Goal: Communication & Community: Answer question/provide support

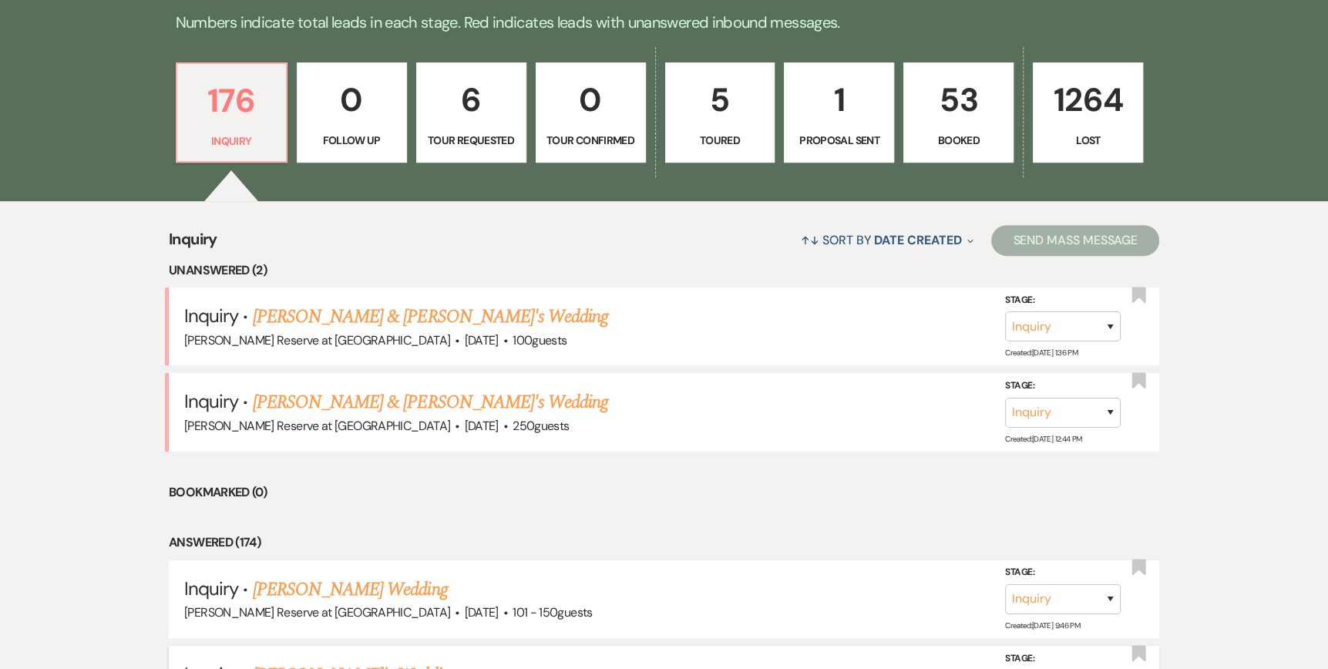
scroll to position [616, 0]
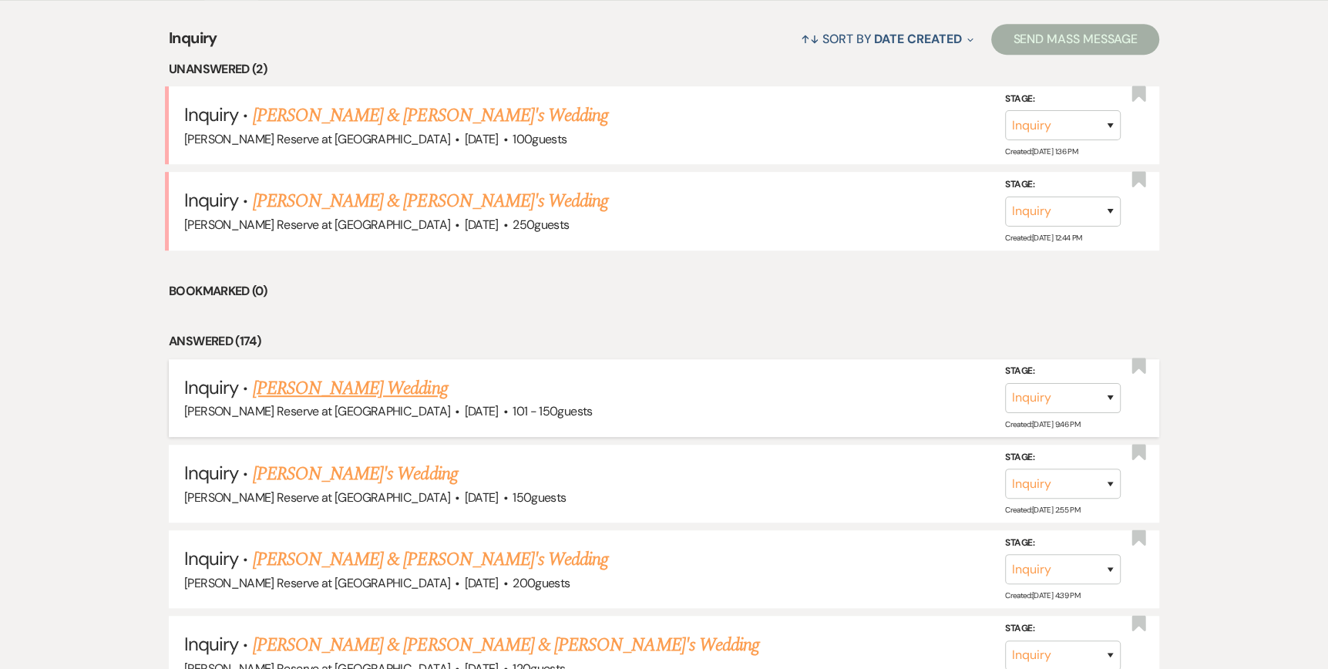
click at [328, 390] on link "[PERSON_NAME] Wedding" at bounding box center [350, 389] width 195 height 28
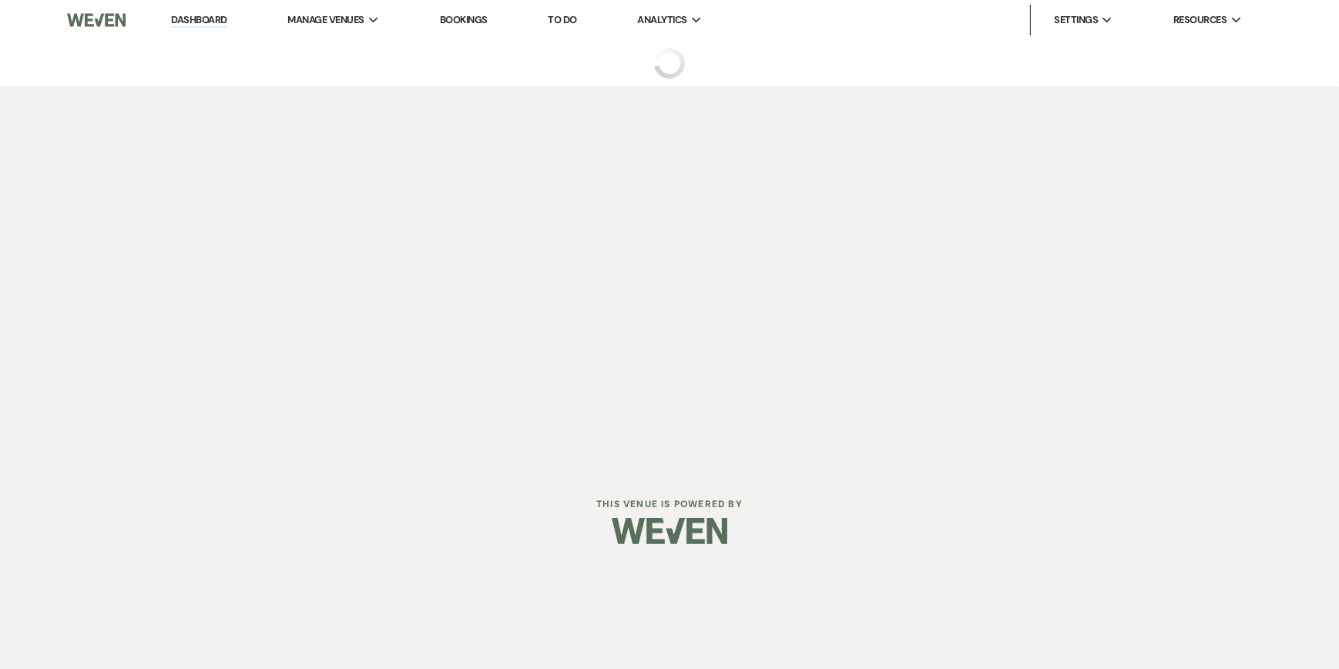
select select "2"
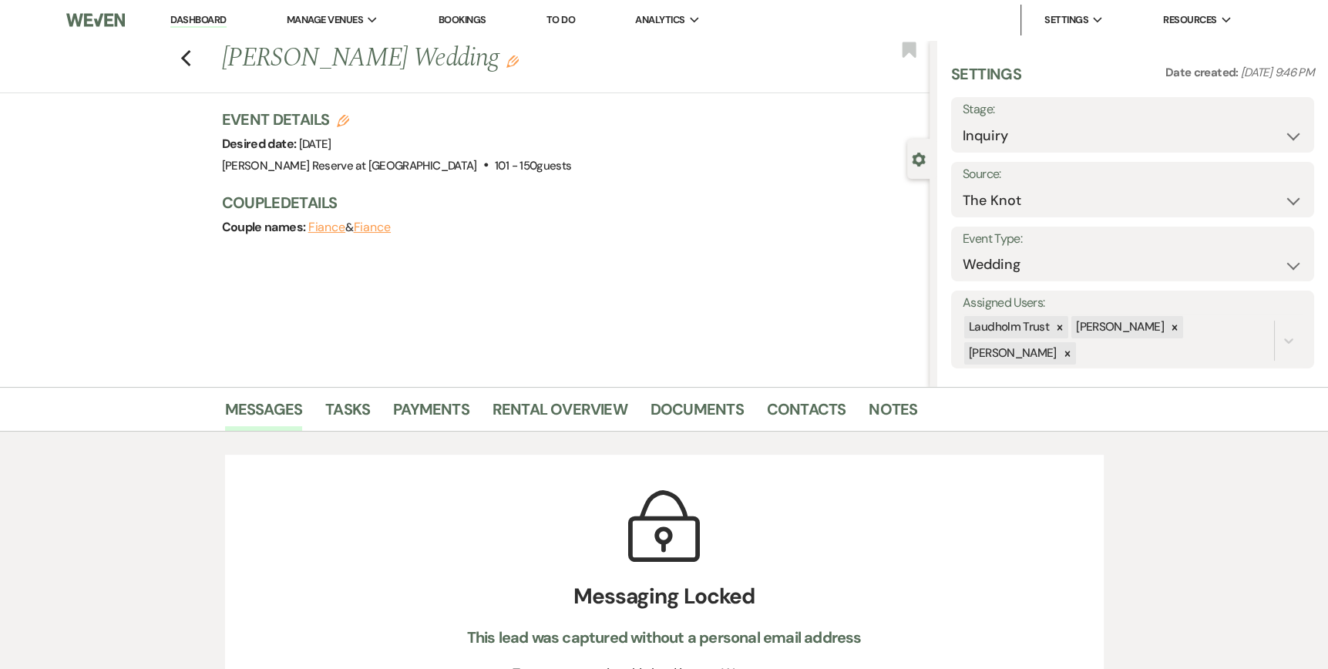
scroll to position [308, 0]
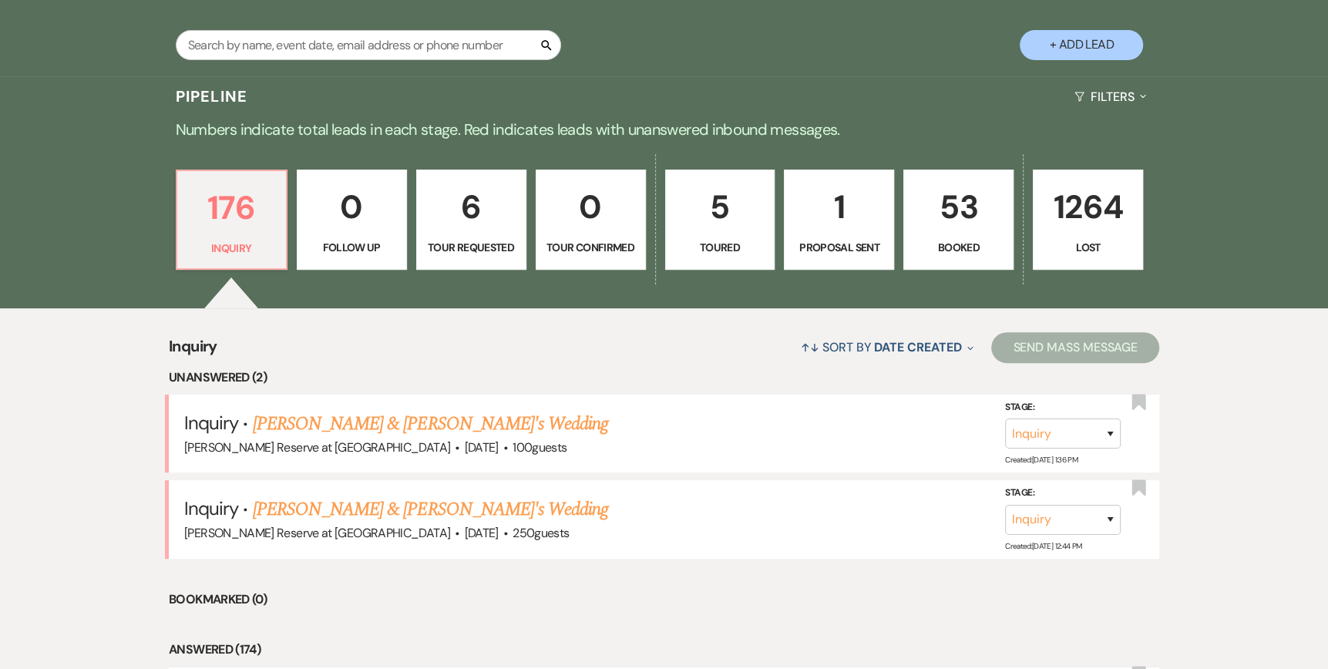
scroll to position [616, 0]
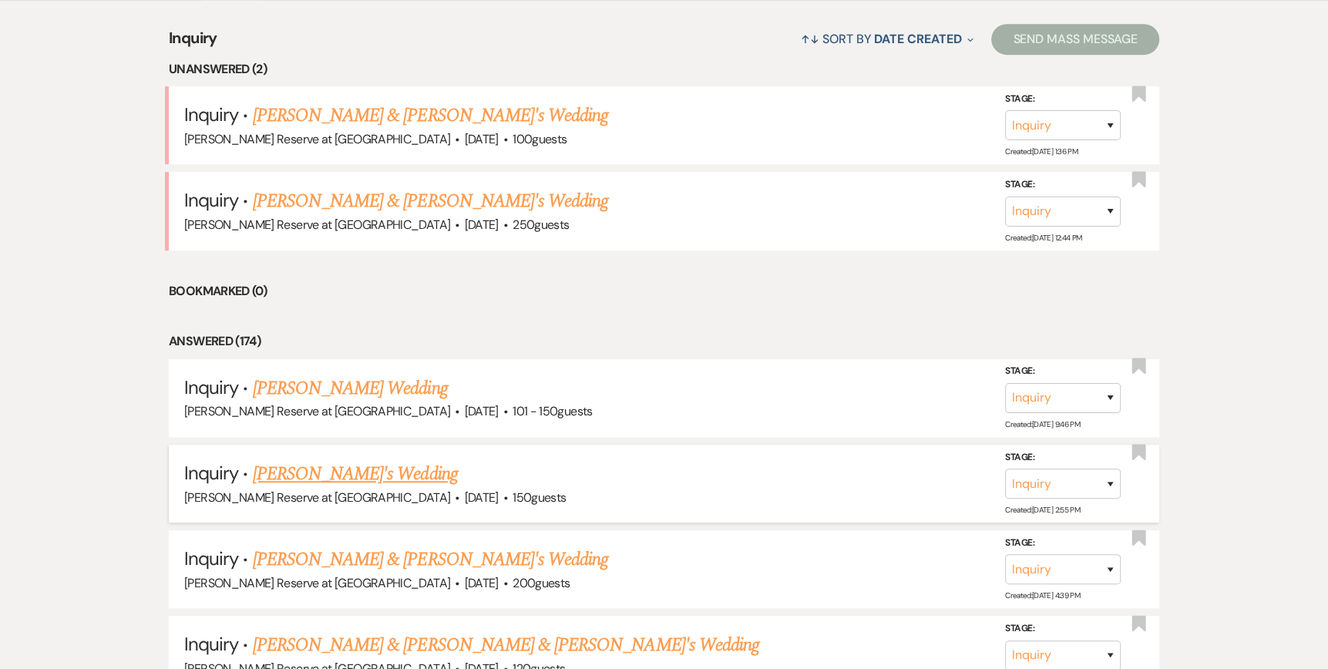
click at [324, 470] on link "[PERSON_NAME]'s Wedding" at bounding box center [355, 474] width 205 height 28
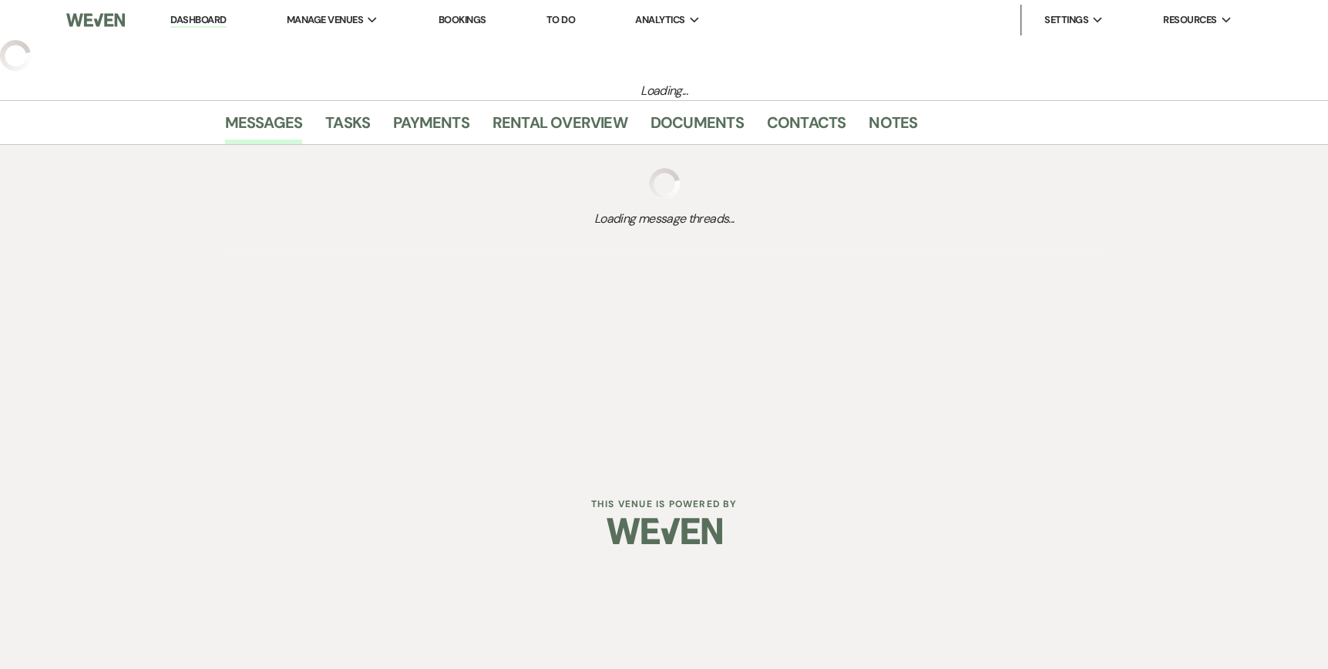
select select "5"
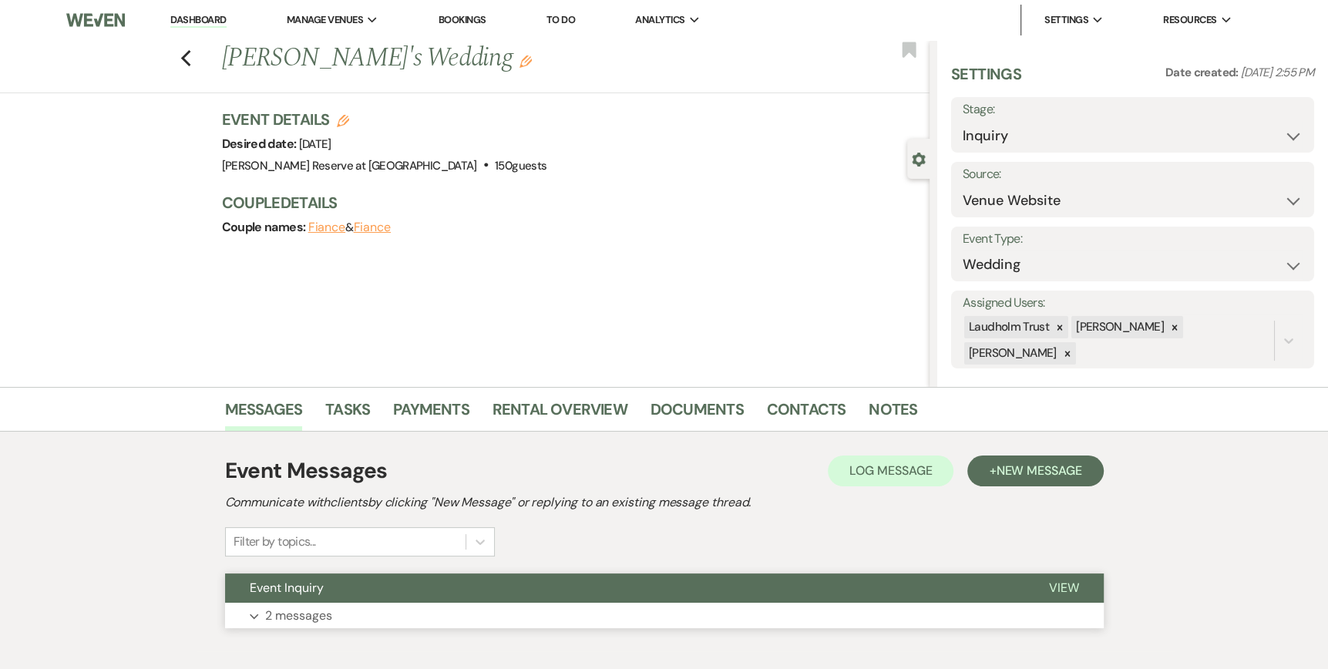
click at [1056, 580] on span "View" at bounding box center [1064, 587] width 30 height 16
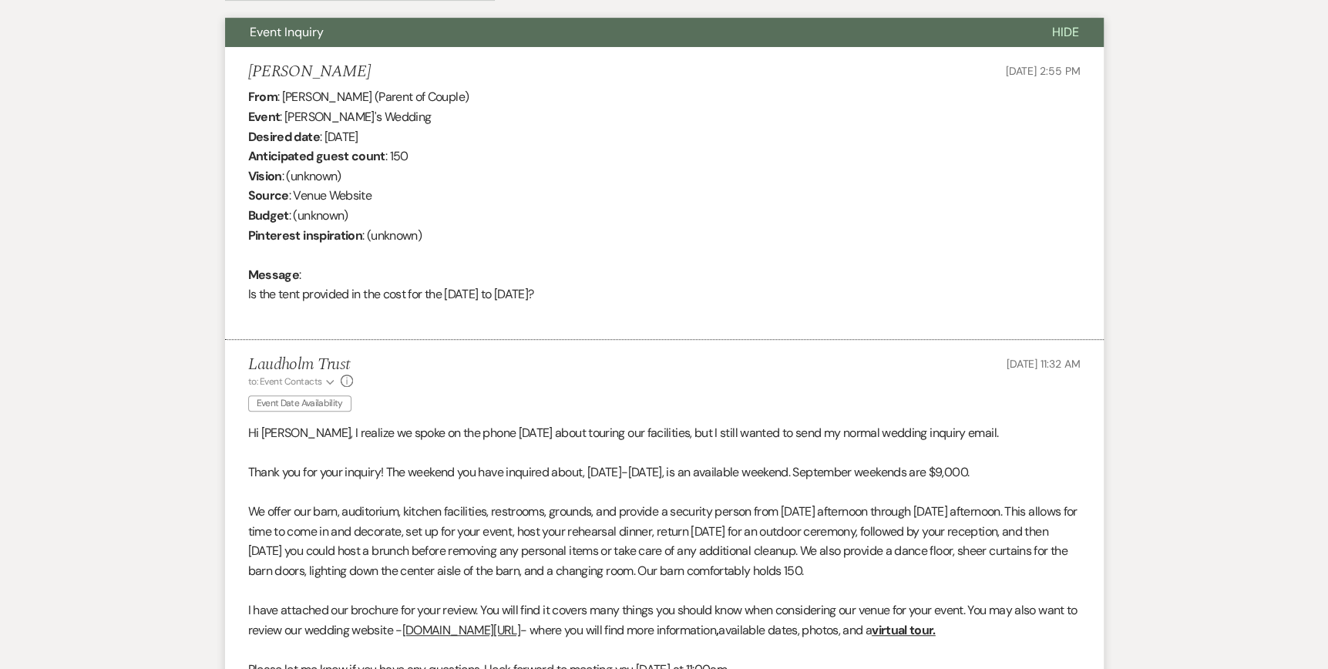
scroll to position [771, 0]
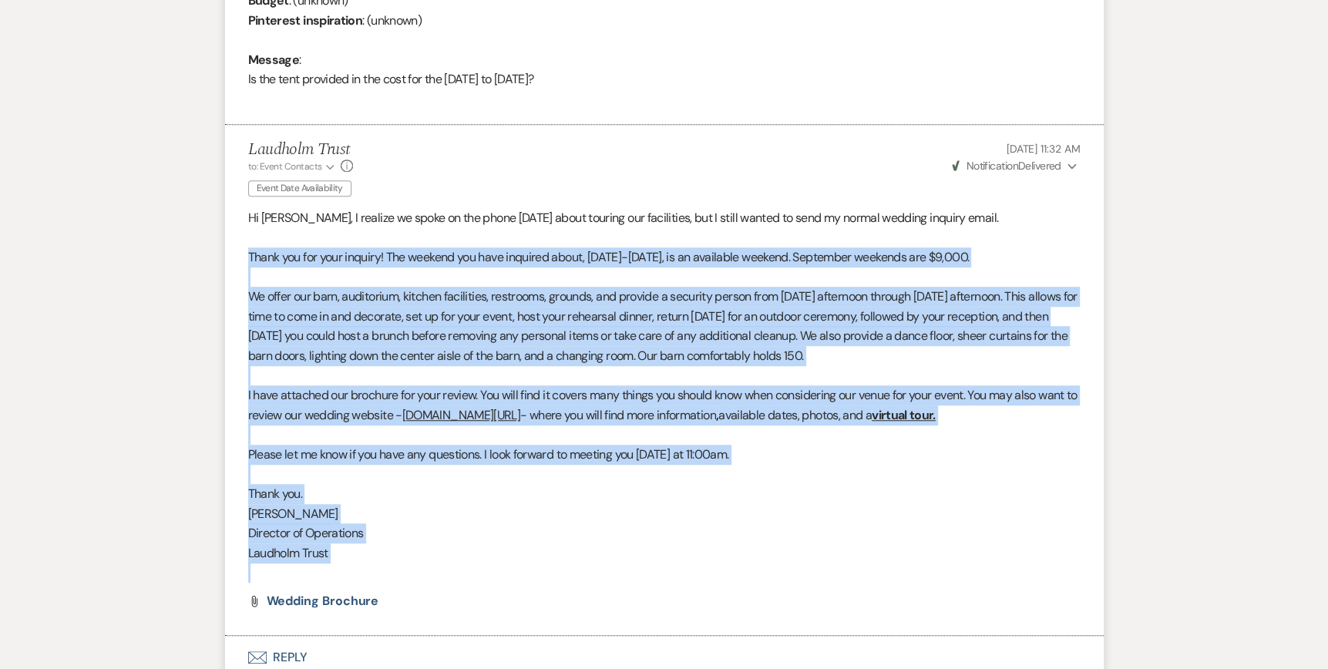
drag, startPoint x: 230, startPoint y: 254, endPoint x: 950, endPoint y: 572, distance: 787.0
click at [950, 572] on li "Laudholm Trust to: Event Contacts Expand Info Event Date Availability [DATE] 11…" at bounding box center [664, 380] width 878 height 510
copy div "Lorem ips dol sita consect! Adi elitsed doe temp incididu utlab, Etdolorem 52-2…"
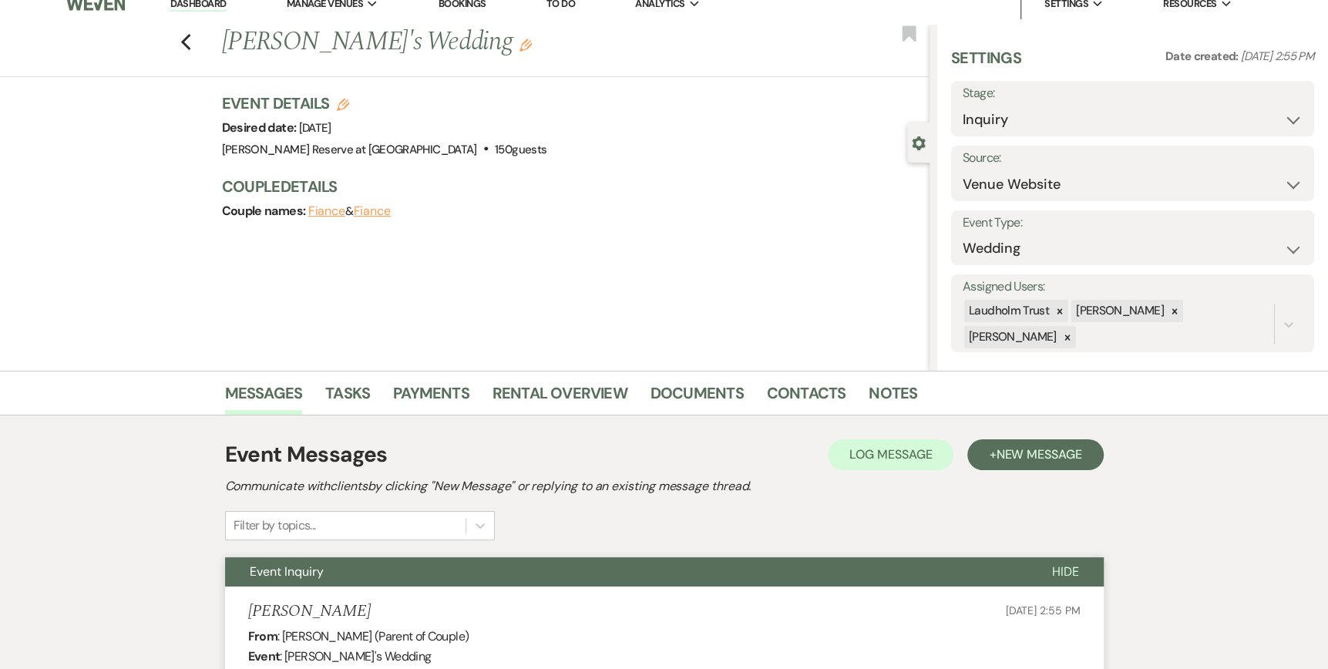
scroll to position [0, 0]
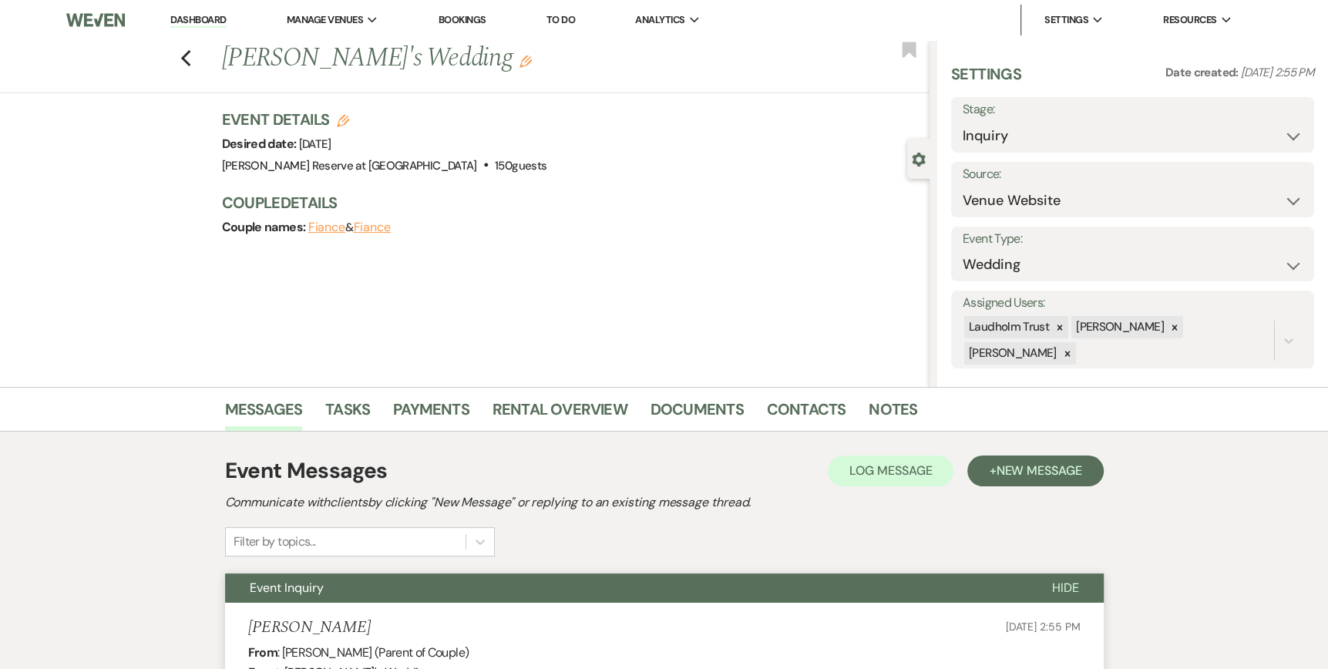
click at [200, 25] on link "Dashboard" at bounding box center [197, 20] width 55 height 15
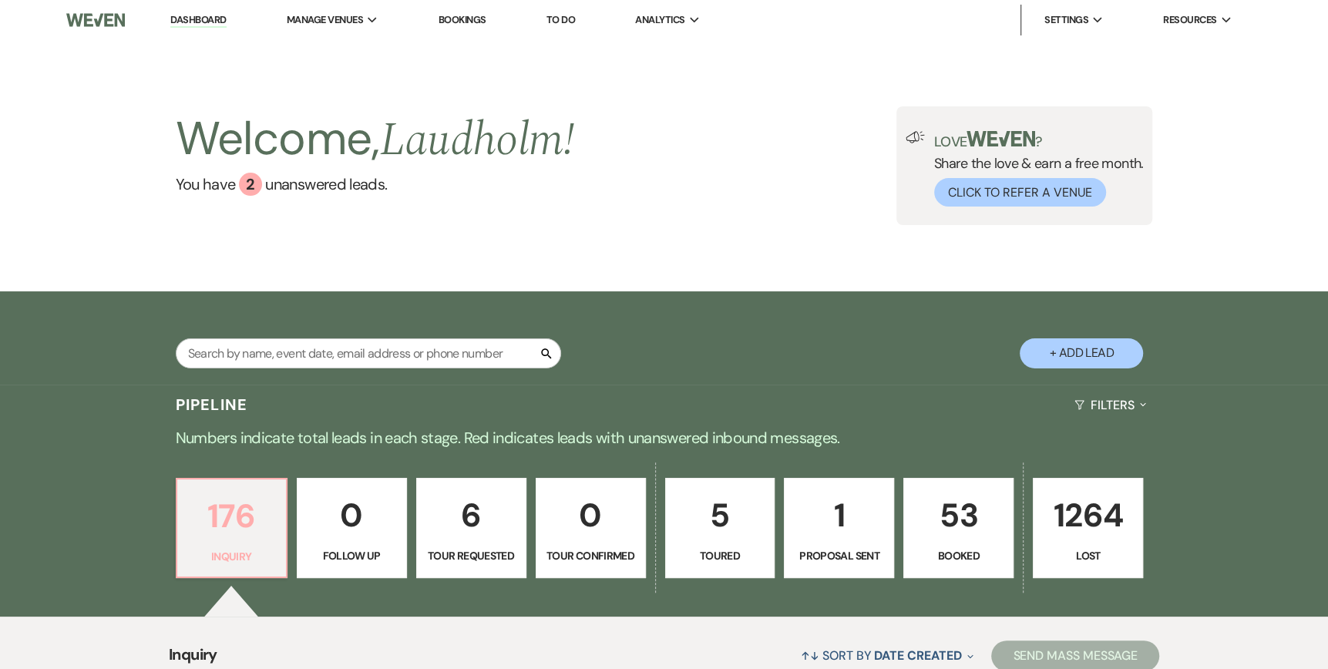
click at [230, 536] on p "176" at bounding box center [231, 516] width 90 height 52
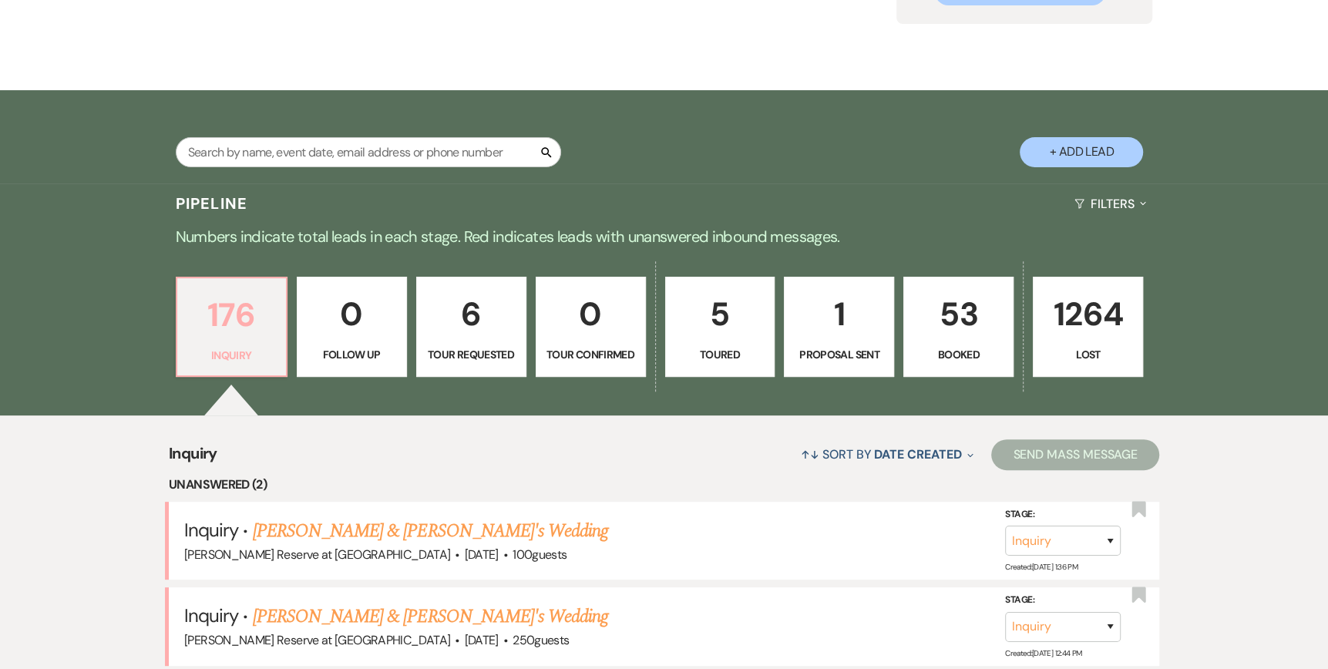
scroll to position [308, 0]
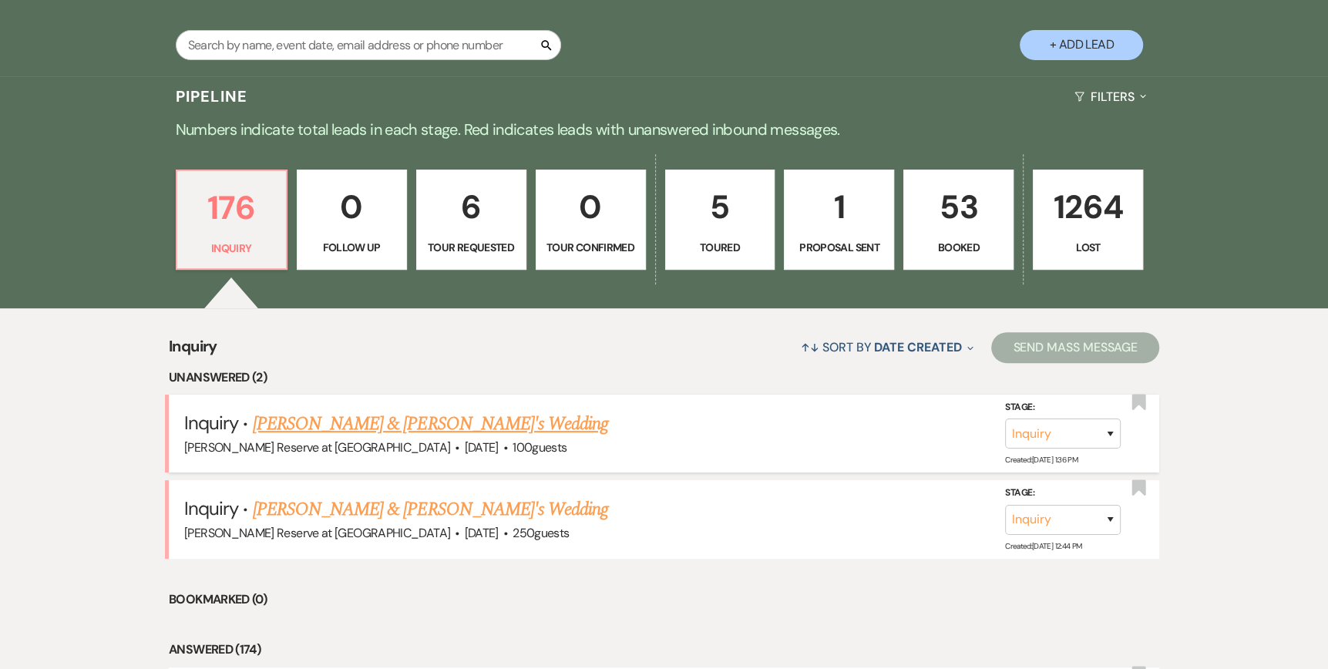
click at [353, 418] on link "[PERSON_NAME] & [PERSON_NAME]'s Wedding" at bounding box center [431, 424] width 356 height 28
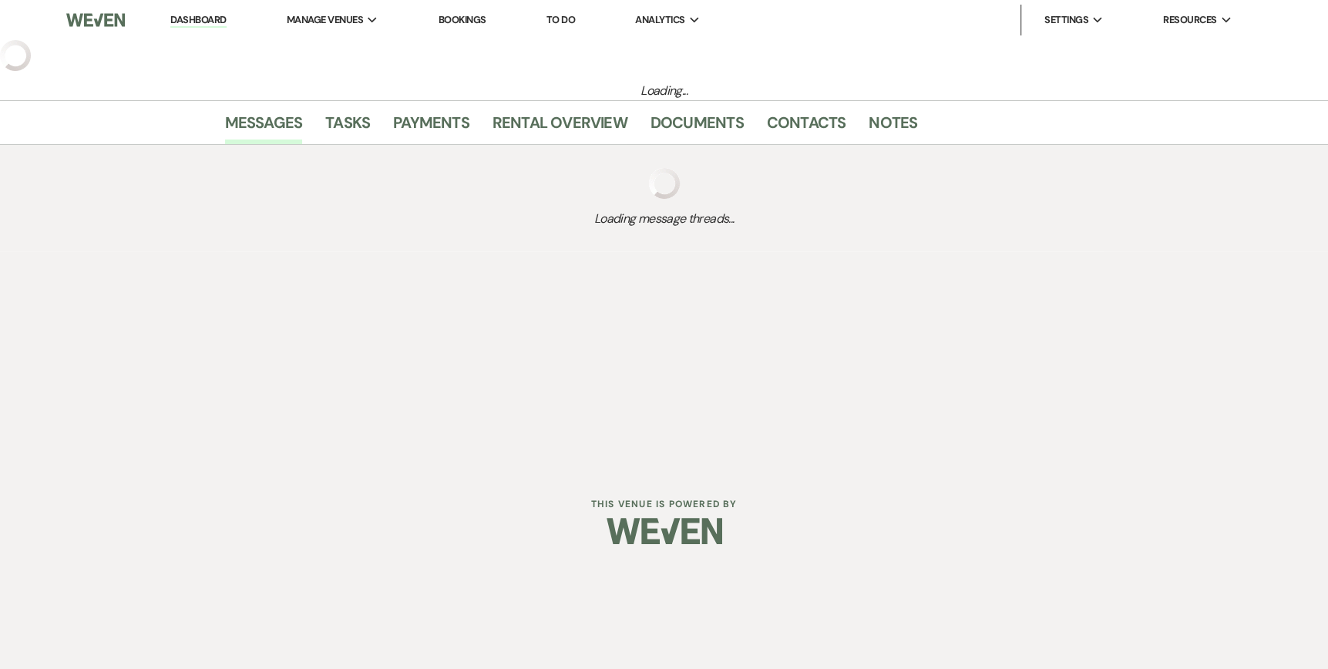
select select "5"
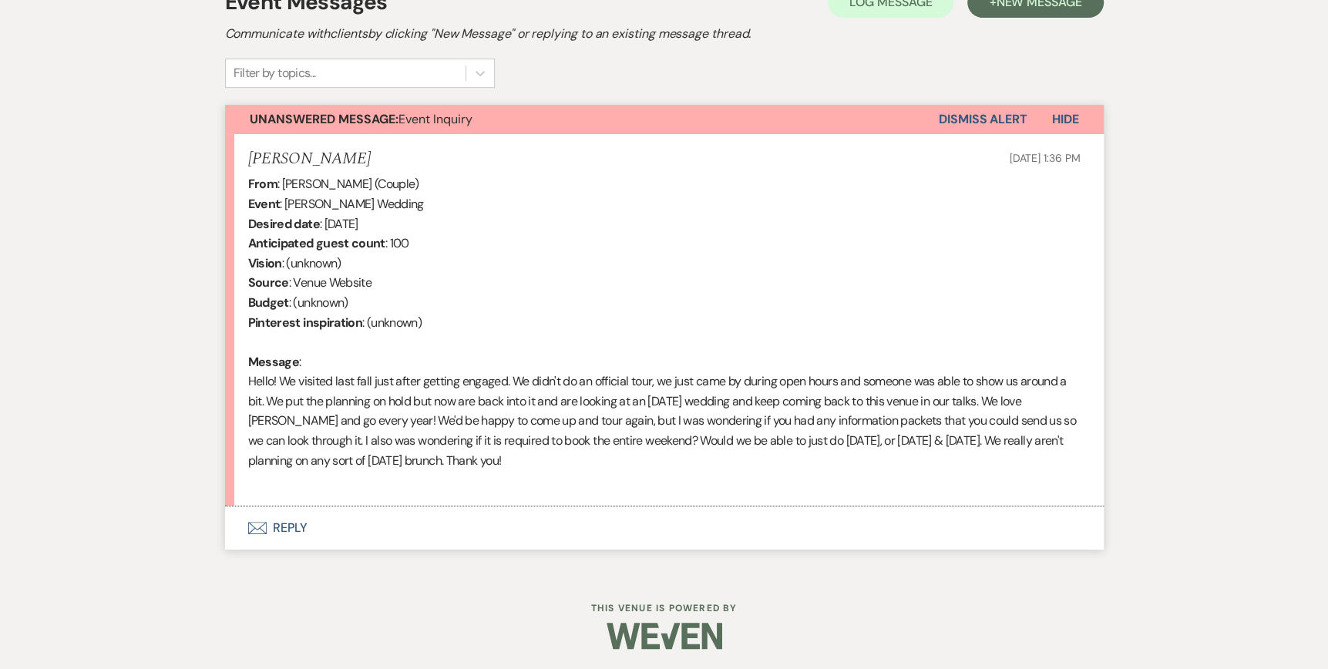
scroll to position [470, 0]
click at [267, 529] on button "Envelope Reply" at bounding box center [664, 526] width 878 height 43
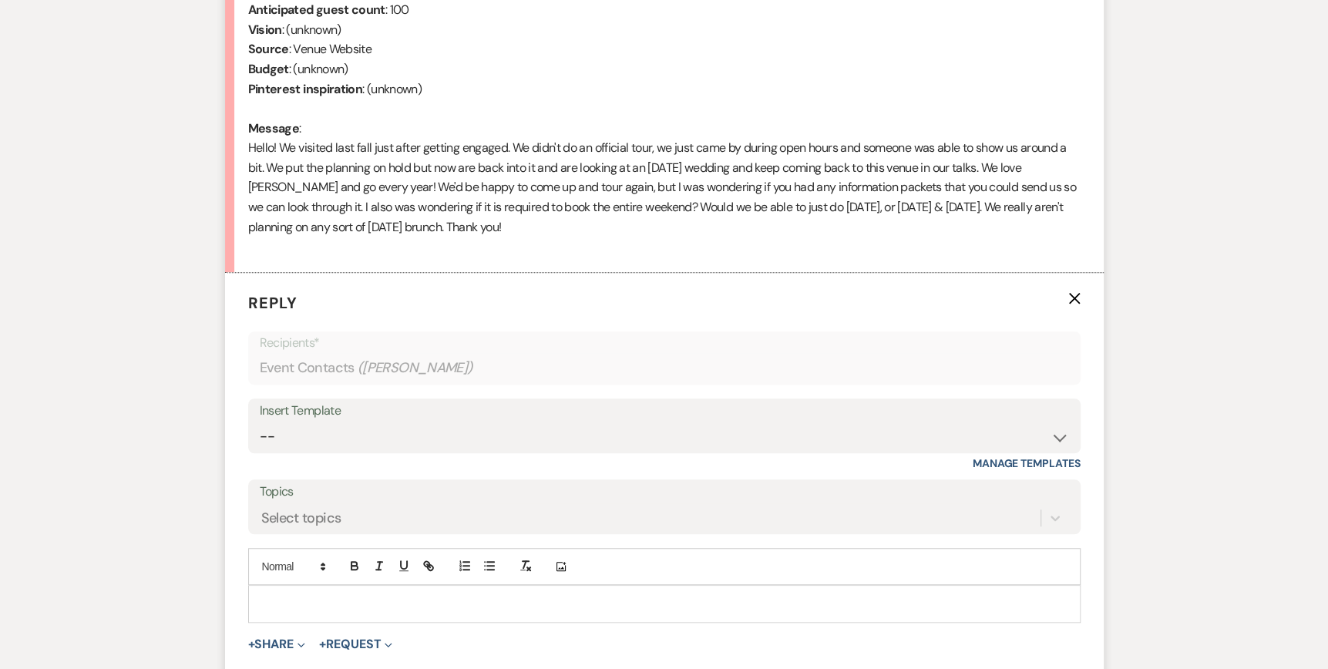
scroll to position [764, 0]
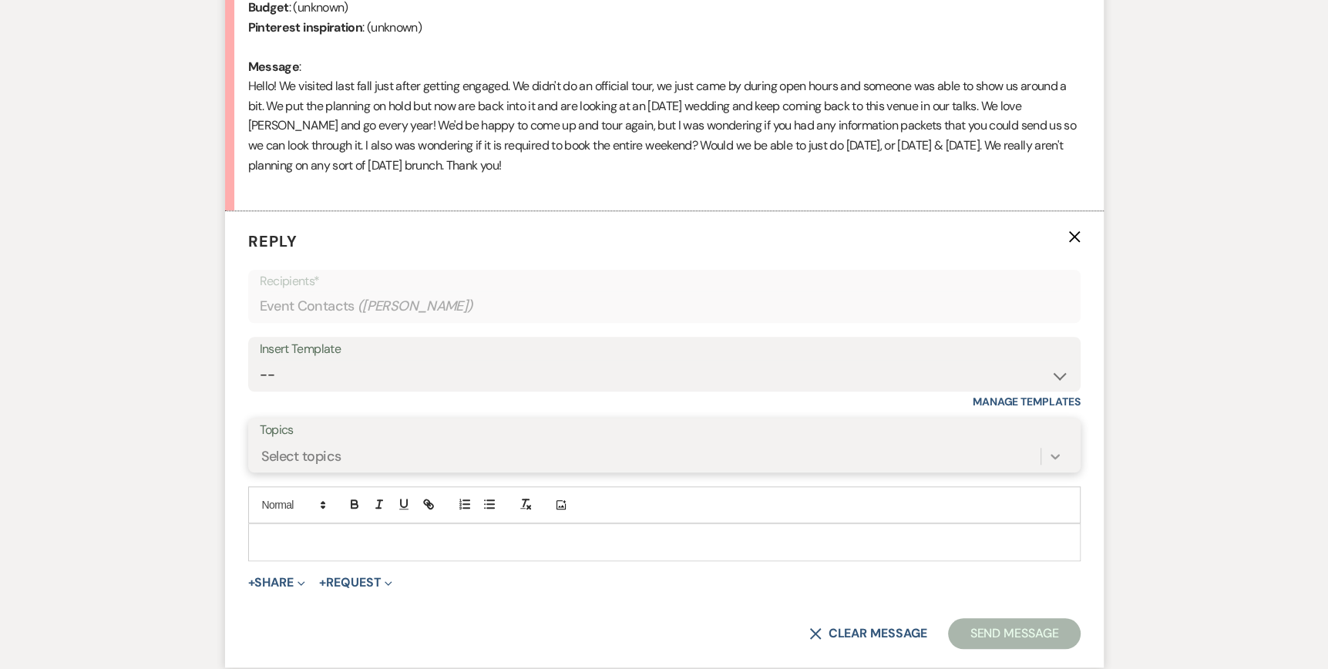
click at [1055, 452] on div "Select topics" at bounding box center [664, 456] width 809 height 29
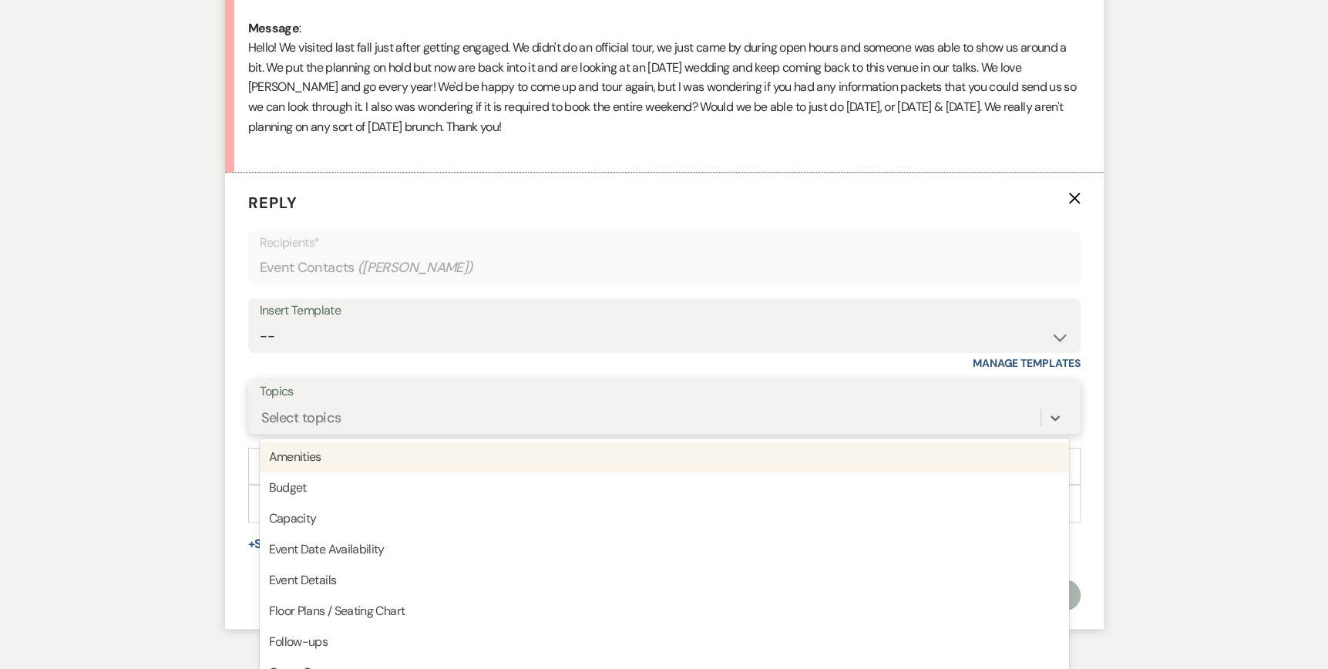
scroll to position [808, 0]
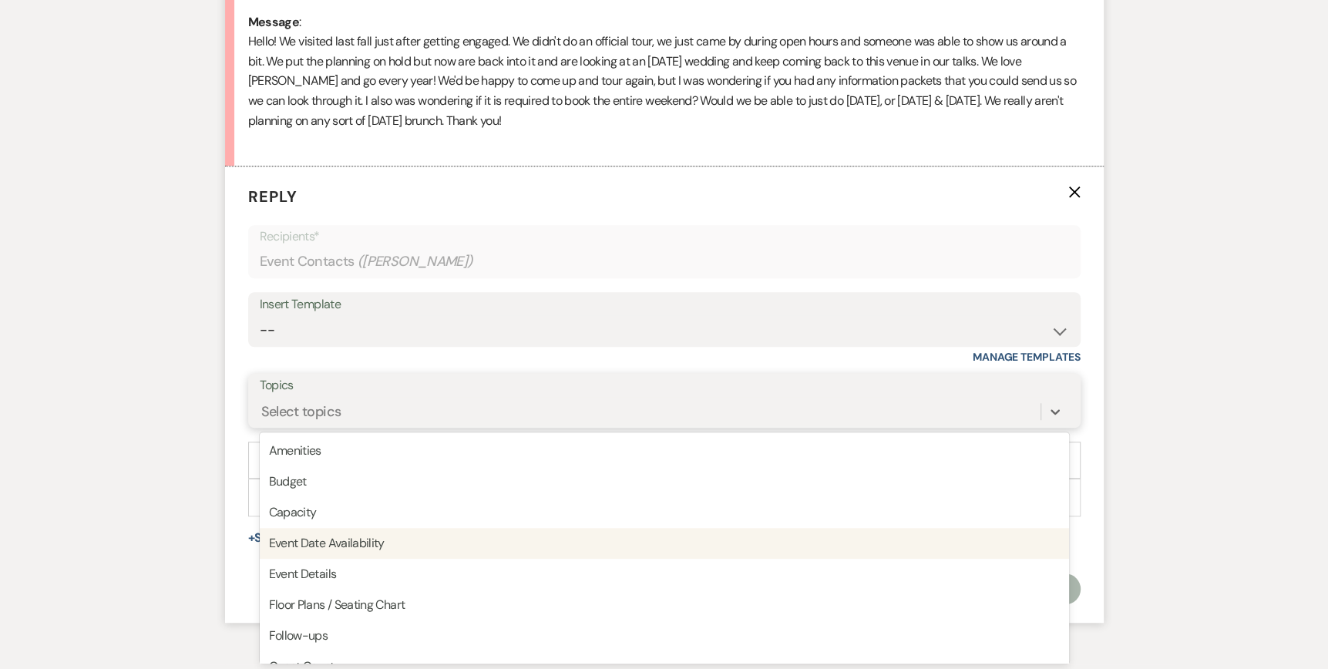
click at [506, 542] on div "Event Date Availability" at bounding box center [664, 543] width 809 height 31
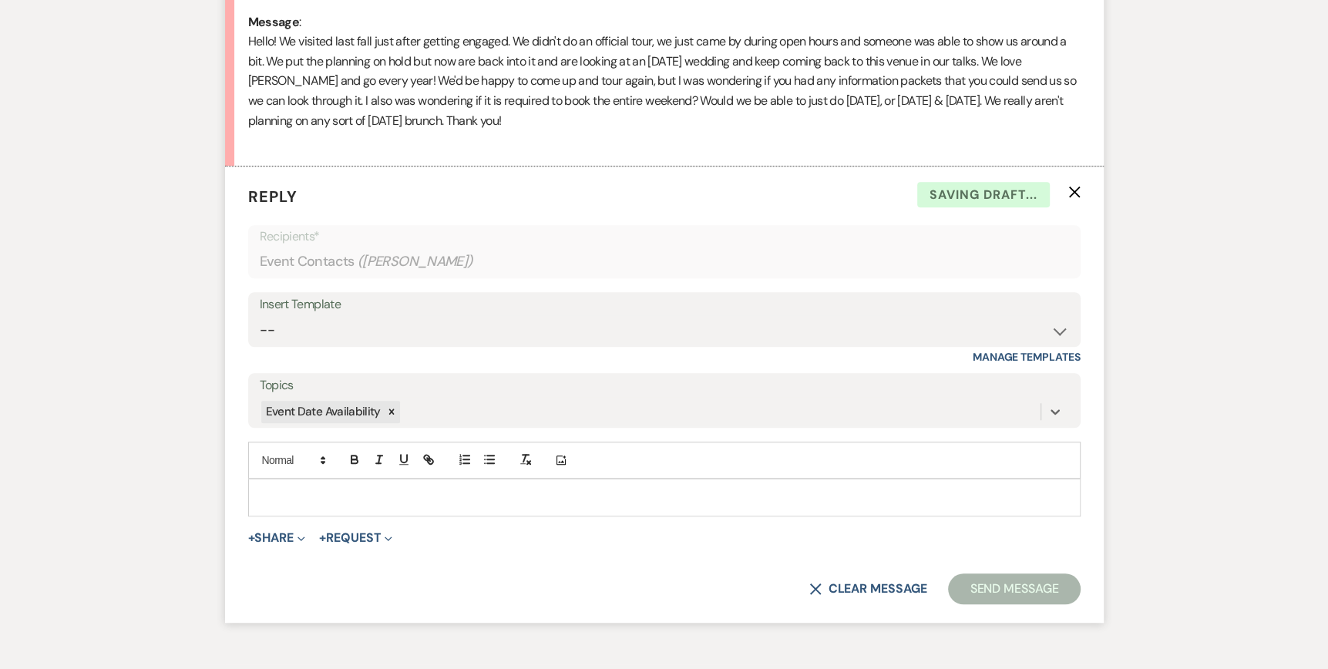
click at [260, 492] on p at bounding box center [664, 497] width 808 height 17
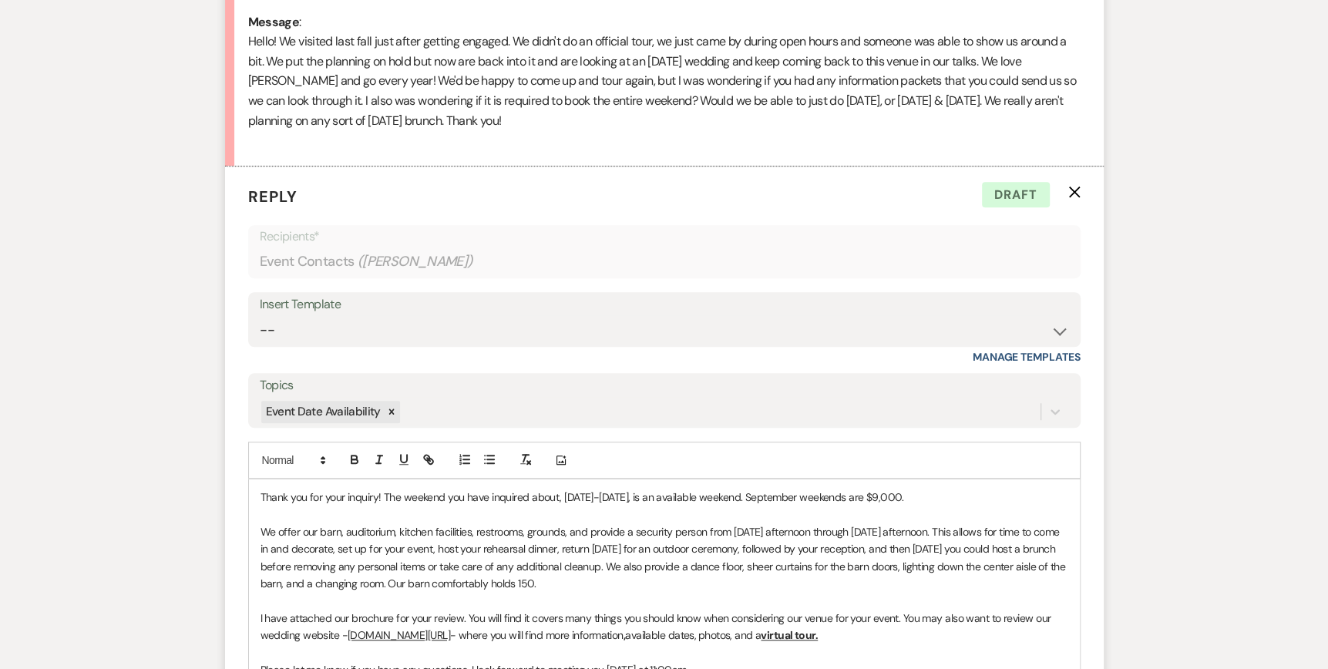
click at [259, 496] on div "Thank you for your inquiry! The weekend you have inquired about, [DATE]-[DATE],…" at bounding box center [664, 635] width 831 height 312
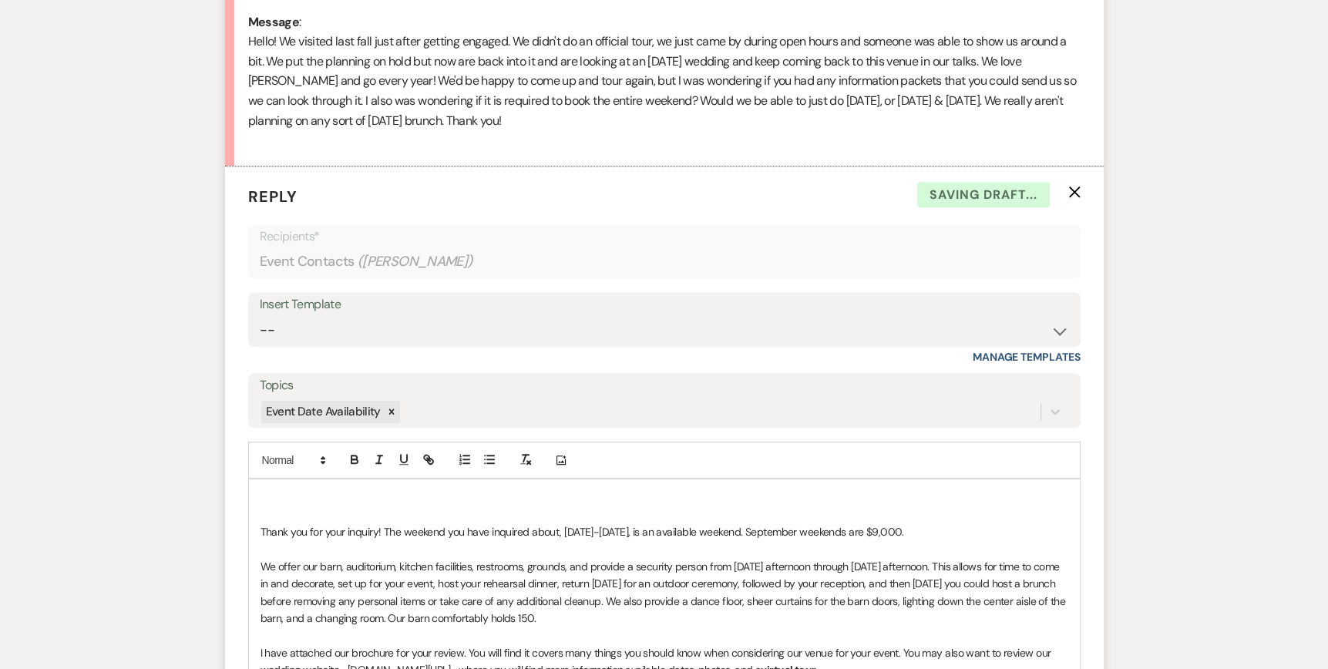
click at [264, 486] on div "Thank you for your inquiry! The weekend you have inquired about, [DATE]-[DATE],…" at bounding box center [664, 652] width 831 height 346
drag, startPoint x: 668, startPoint y: 529, endPoint x: 559, endPoint y: 536, distance: 108.9
click at [559, 536] on p "Thank you for your inquiry! The weekend you have inquired about, [DATE]-[DATE],…" at bounding box center [664, 531] width 808 height 17
drag, startPoint x: 559, startPoint y: 529, endPoint x: 650, endPoint y: 526, distance: 90.2
click at [650, 526] on p "Thank you for your inquiry! The weekend you have inquired about, [DATE]-[DATE],…" at bounding box center [664, 531] width 808 height 17
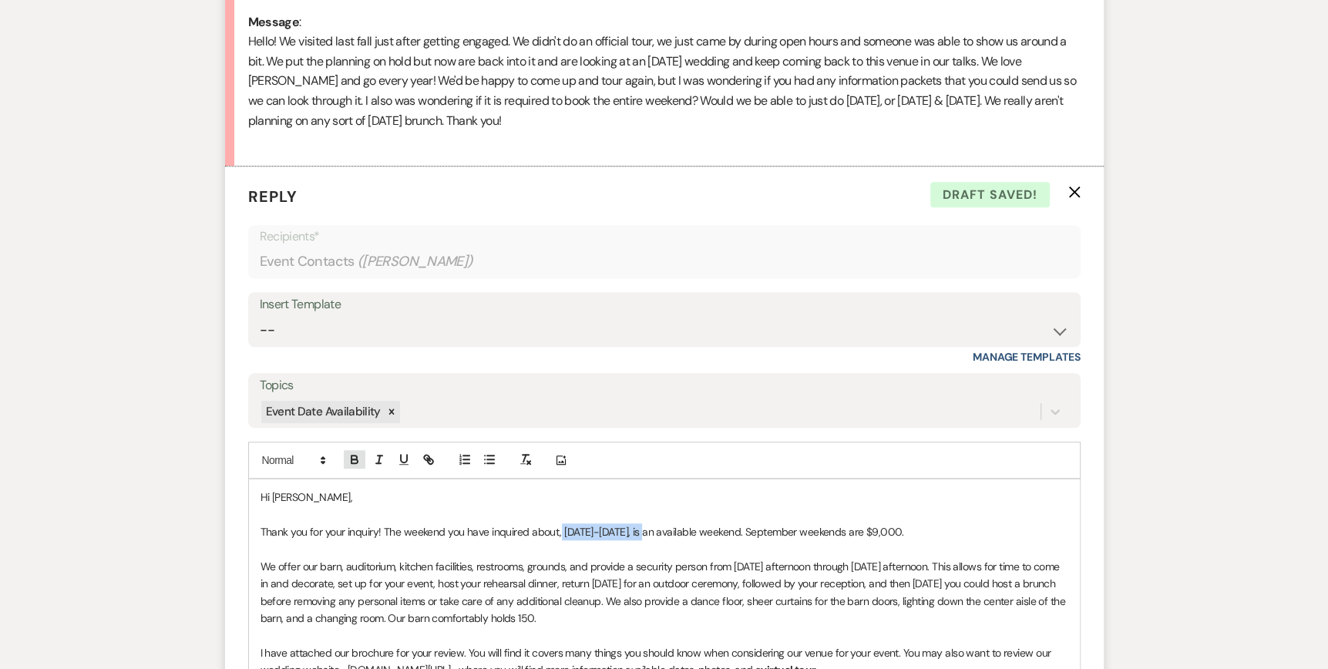
click at [360, 462] on icon "button" at bounding box center [355, 459] width 14 height 14
click at [406, 461] on icon "button" at bounding box center [404, 459] width 14 height 14
click at [952, 513] on p at bounding box center [664, 514] width 808 height 17
drag, startPoint x: 818, startPoint y: 529, endPoint x: 767, endPoint y: 529, distance: 50.9
click at [767, 529] on p "Thank you for your inquiry! The weekend you have inquired about, [DATE]-[DATE] …" at bounding box center [664, 531] width 808 height 17
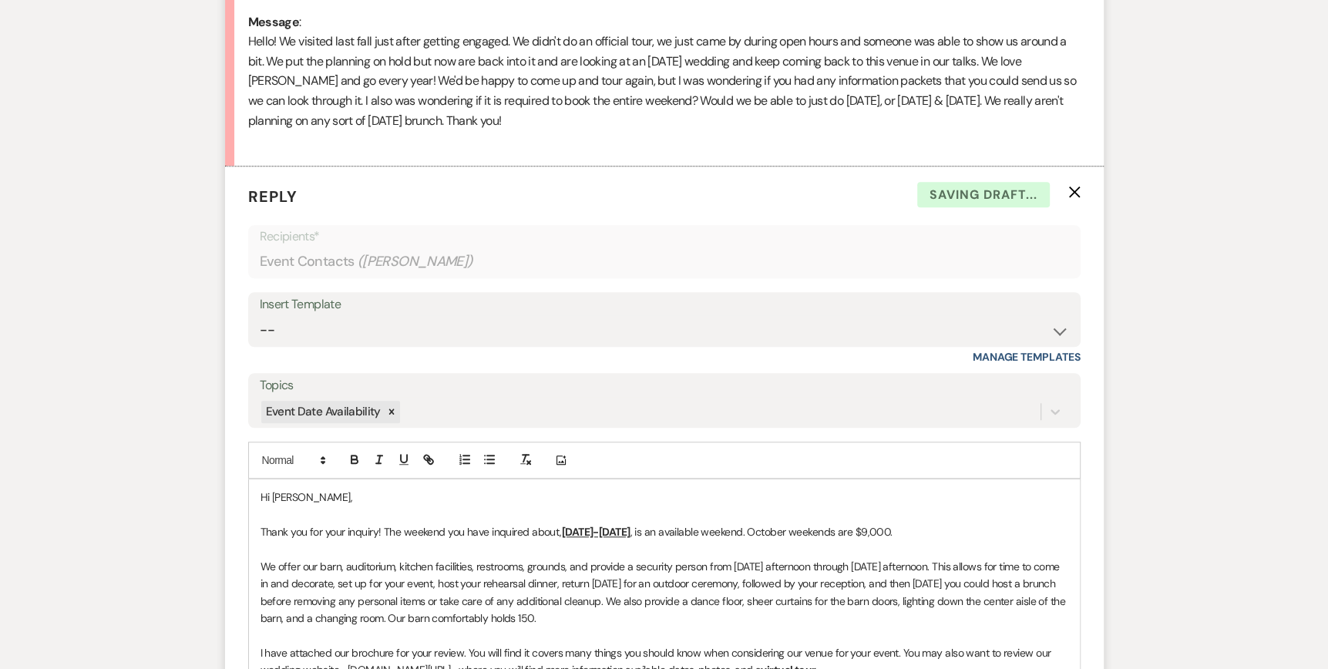
click at [892, 529] on p "Thank you for your inquiry! The weekend you have inquired about, [DATE]-[DATE] …" at bounding box center [664, 531] width 808 height 17
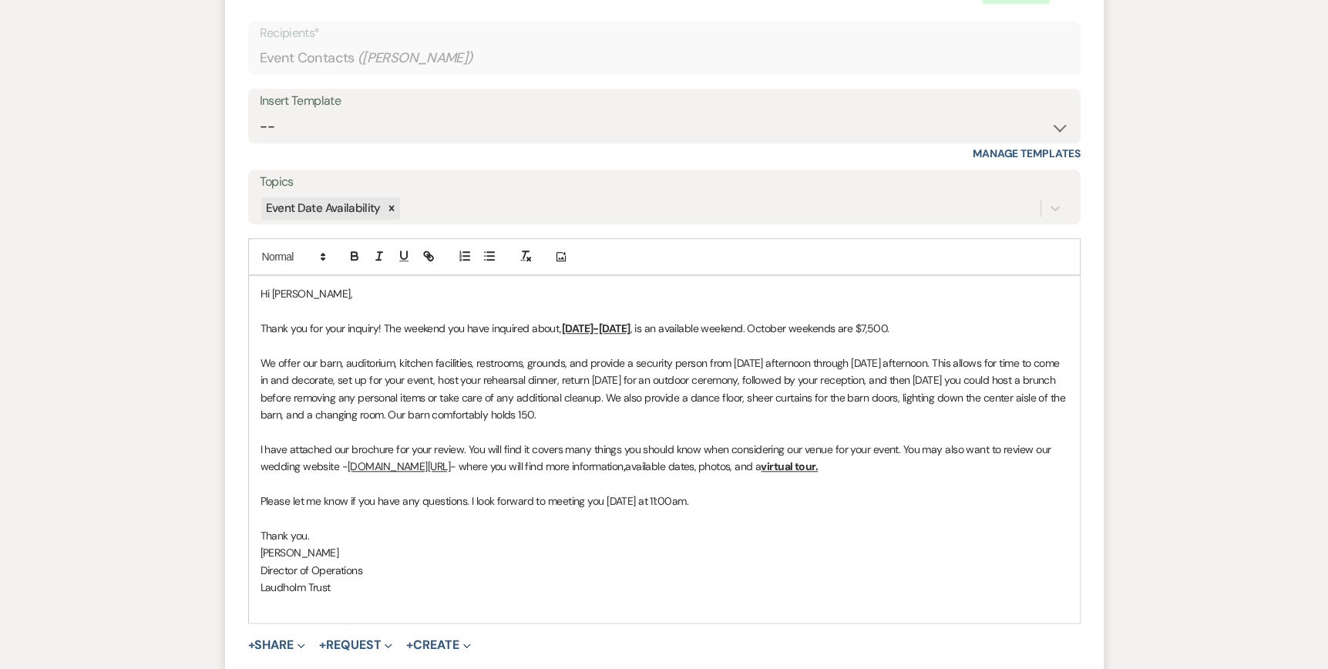
scroll to position [1040, 0]
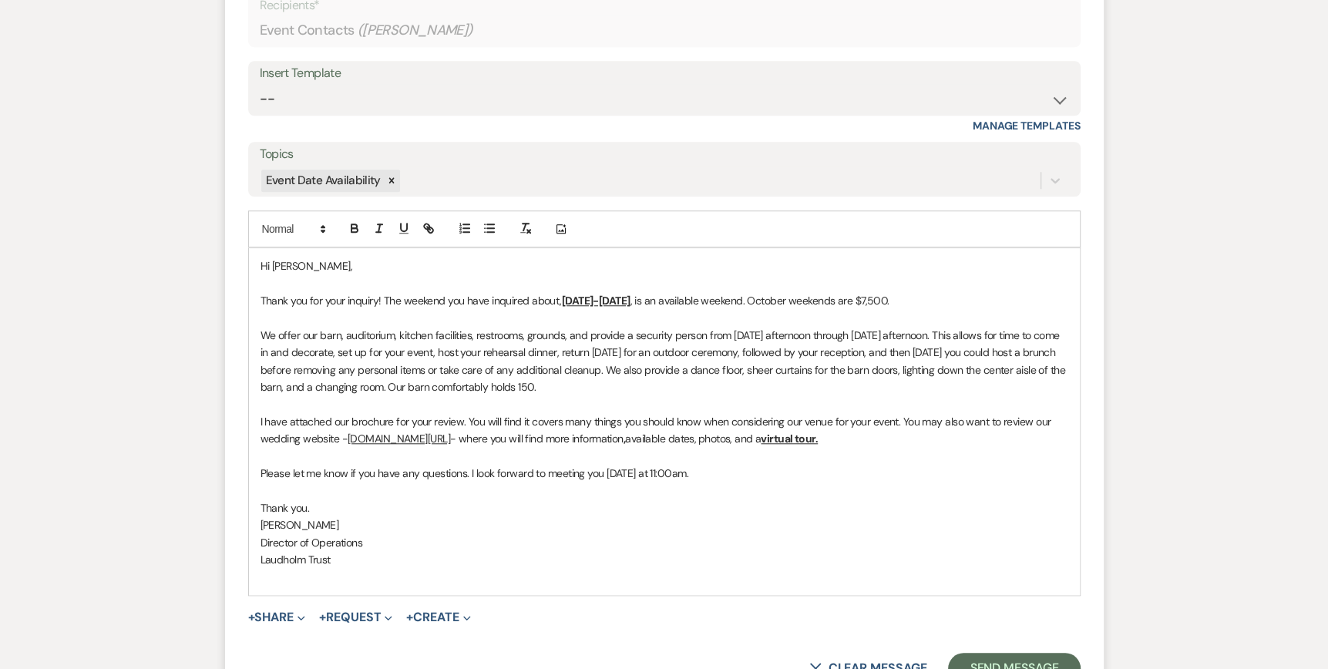
drag, startPoint x: 590, startPoint y: 378, endPoint x: 659, endPoint y: 365, distance: 69.8
click at [597, 375] on p "We offer our barn, auditorium, kitchen facilities, restrooms, grounds, and prov…" at bounding box center [664, 361] width 808 height 69
click at [606, 398] on p at bounding box center [664, 403] width 808 height 17
click at [589, 375] on p "We offer our barn, auditorium, kitchen facilities, restrooms, grounds, and prov…" at bounding box center [664, 361] width 808 height 69
click at [579, 384] on p "We offer our barn, auditorium, kitchen facilities, restrooms, grounds, and prov…" at bounding box center [664, 361] width 808 height 69
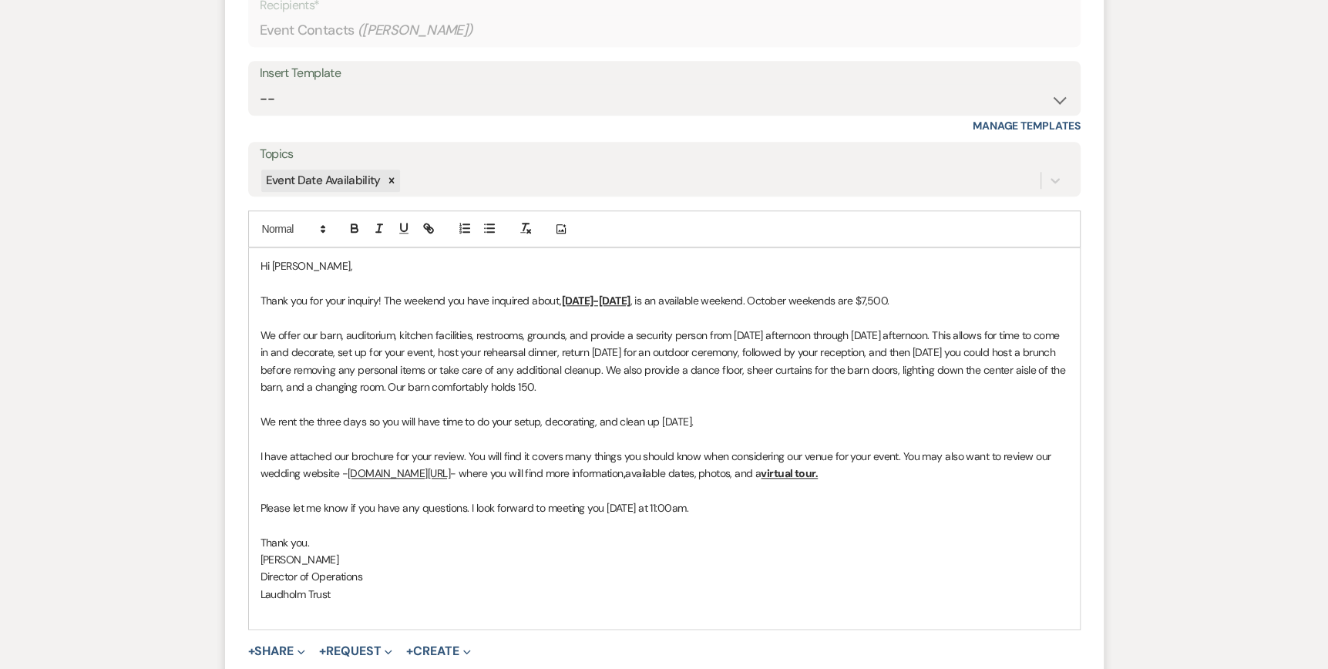
click at [542, 421] on p "We rent the three days so you will have time to do your setup, decorating, and …" at bounding box center [664, 421] width 808 height 17
click at [604, 420] on p "We rent the three days so you will have time to do your setup & decorating, and…" at bounding box center [664, 421] width 808 height 17
click at [831, 418] on p "We rent the three days so you will have time to do your setup & decorating [DAT…" at bounding box center [664, 421] width 808 height 17
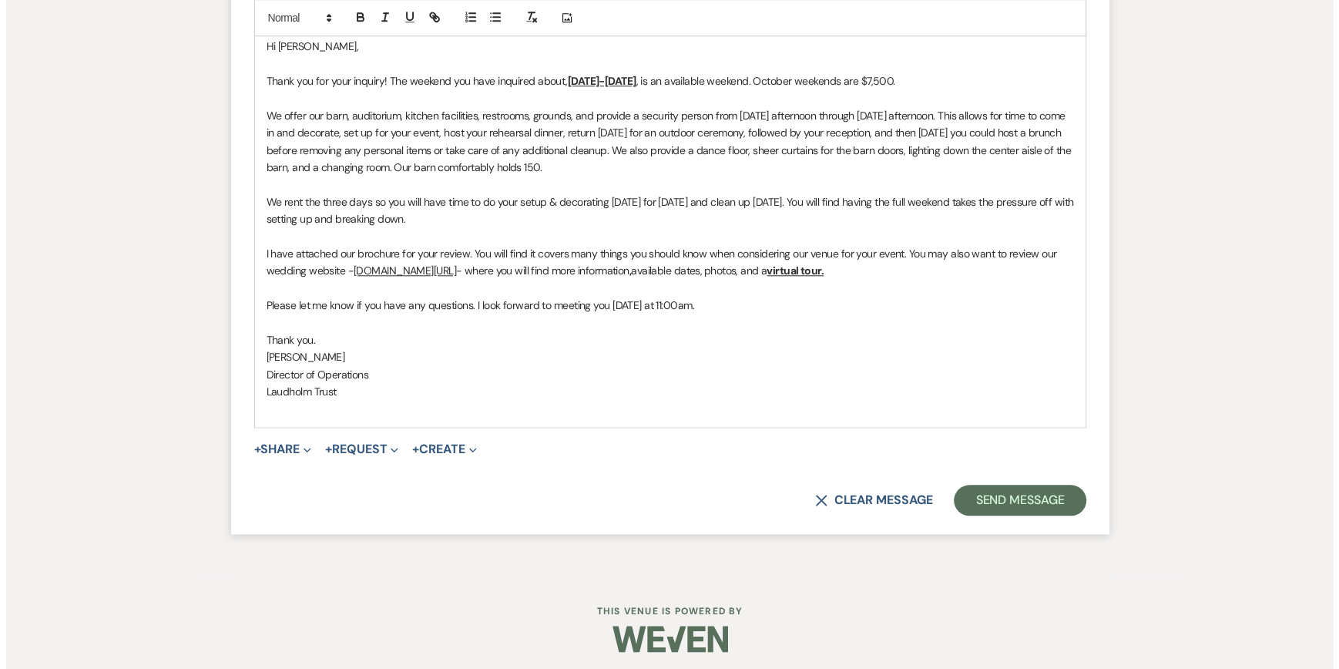
scroll to position [1264, 0]
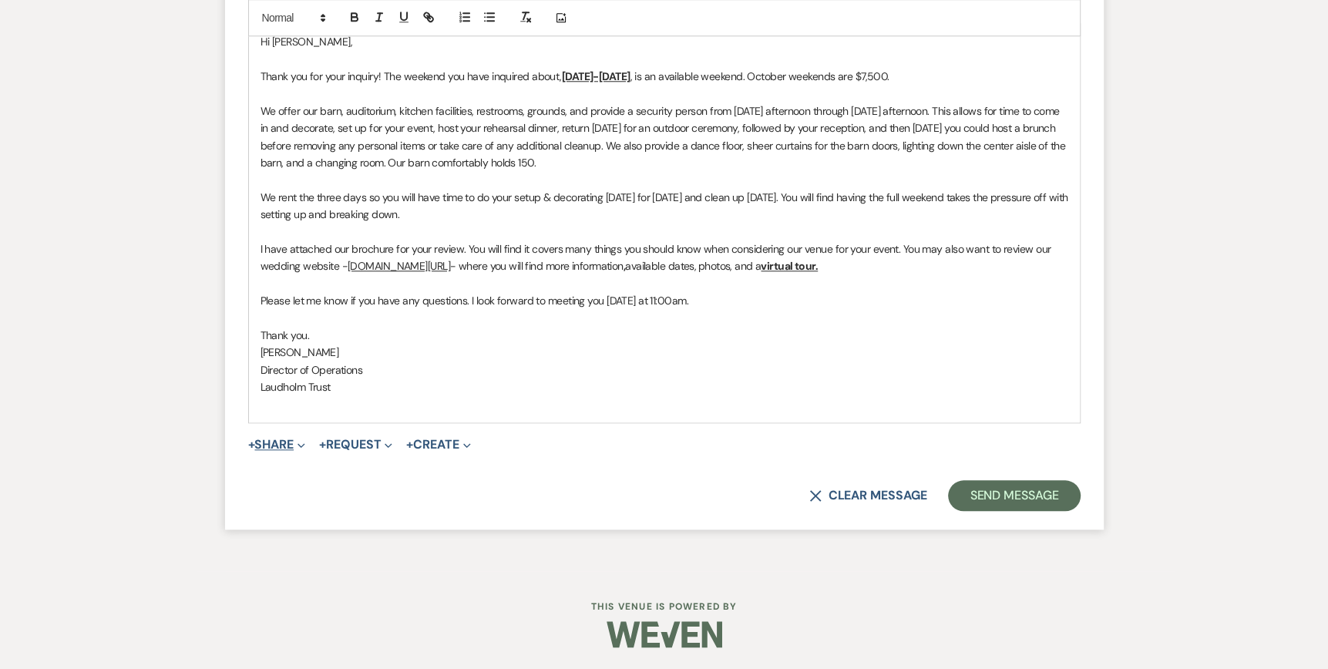
click at [297, 442] on span "Expand" at bounding box center [300, 444] width 12 height 16
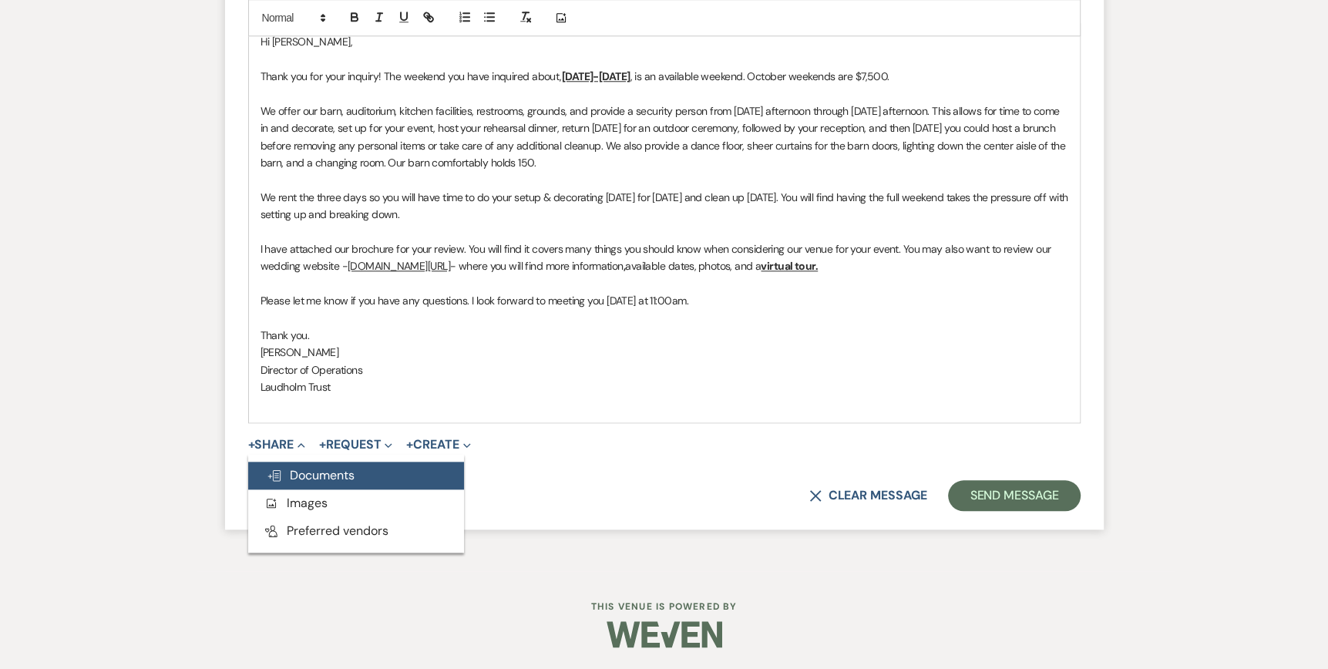
click at [301, 477] on span "Doc Upload Documents" at bounding box center [311, 475] width 88 height 16
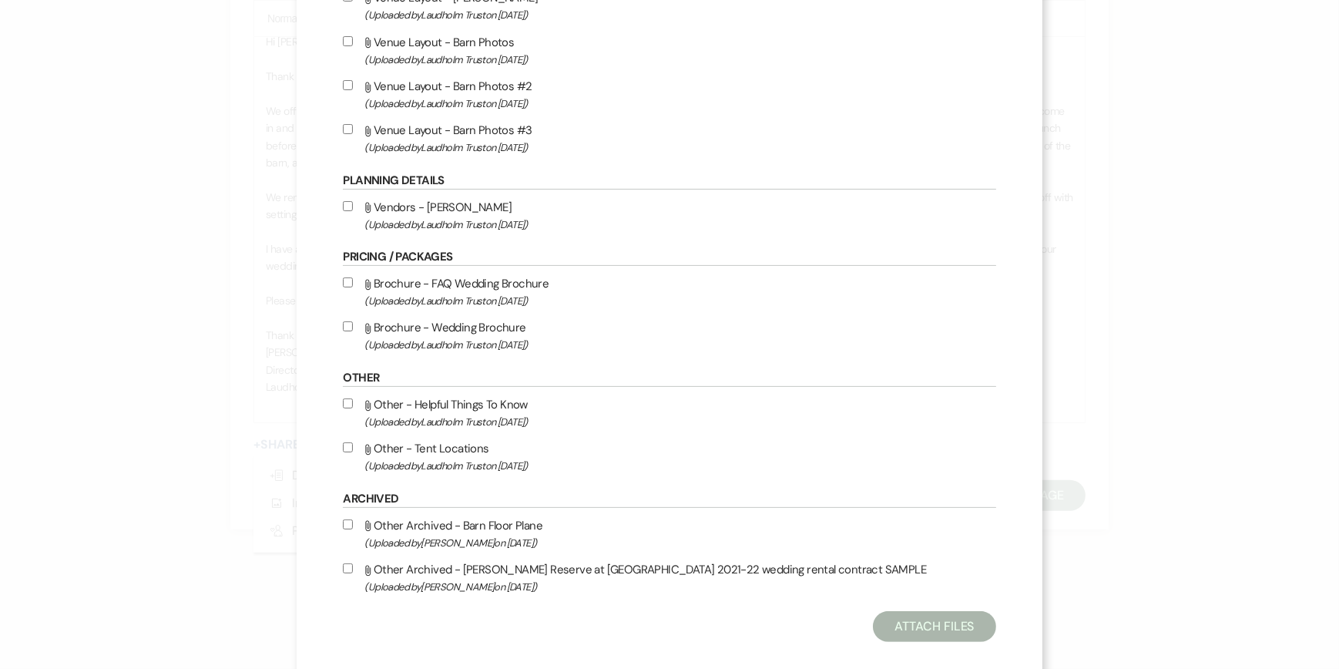
scroll to position [479, 0]
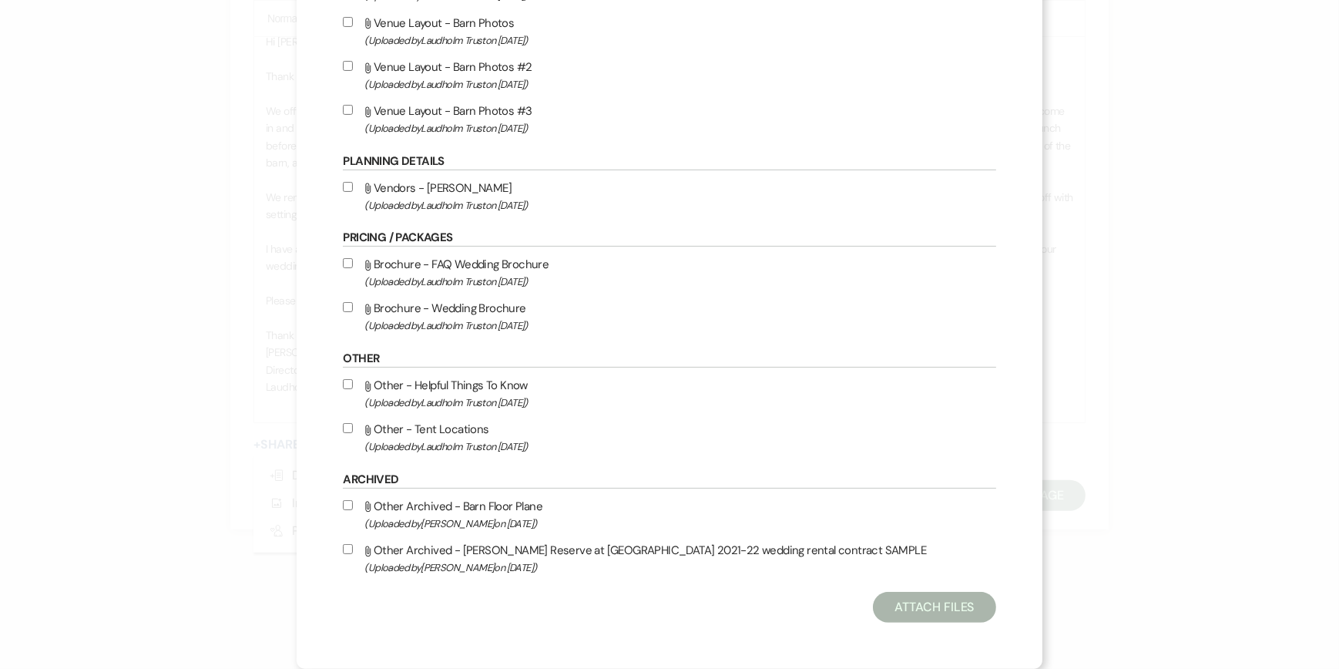
click at [353, 258] on input "Attach File Brochure - FAQ Wedding Brochure (Uploaded by [PERSON_NAME] Trust on…" at bounding box center [348, 263] width 10 height 10
click at [396, 257] on div "X Attach Files Library Files Event Documents Upload File Invoice / Rental Agree…" at bounding box center [669, 95] width 745 height 1147
click at [396, 259] on div "X Attach Files Library Files Event Documents Upload File Invoice / Rental Agree…" at bounding box center [669, 95] width 745 height 1147
click at [353, 260] on input "Attach File Brochure - FAQ Wedding Brochure (Uploaded by [PERSON_NAME] Trust on…" at bounding box center [348, 263] width 10 height 10
checkbox input "false"
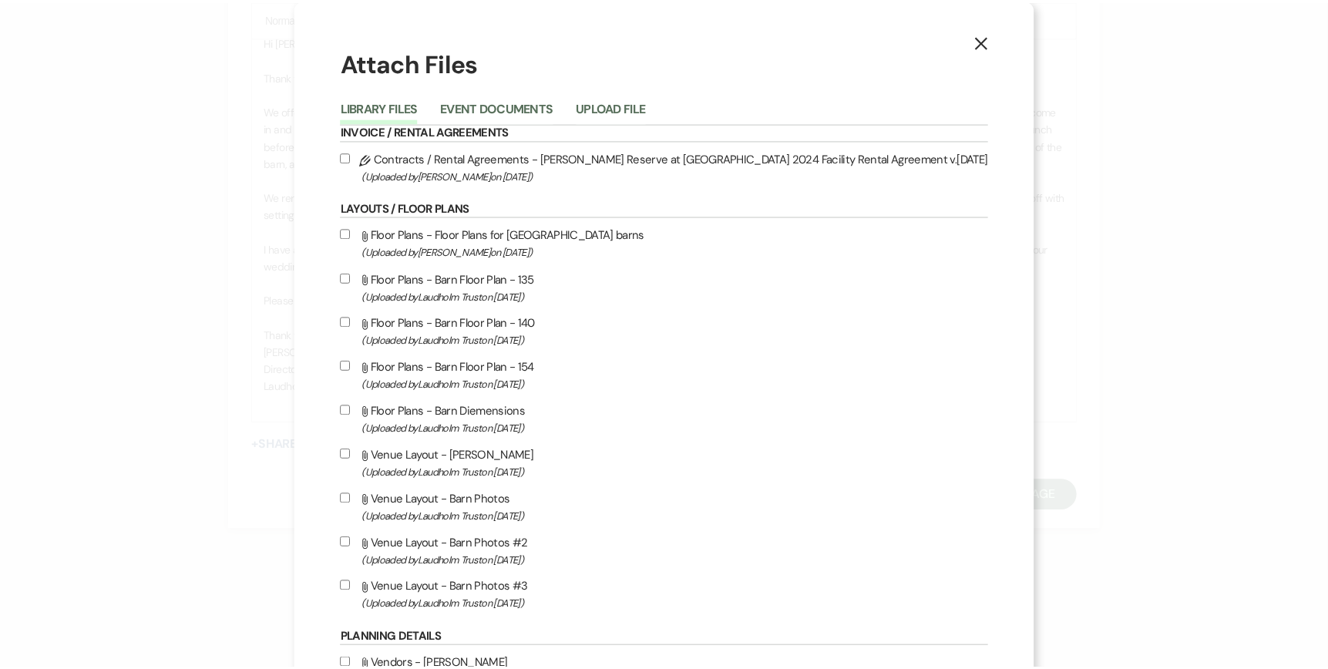
scroll to position [0, 0]
click at [651, 105] on button "Upload File" at bounding box center [616, 113] width 70 height 22
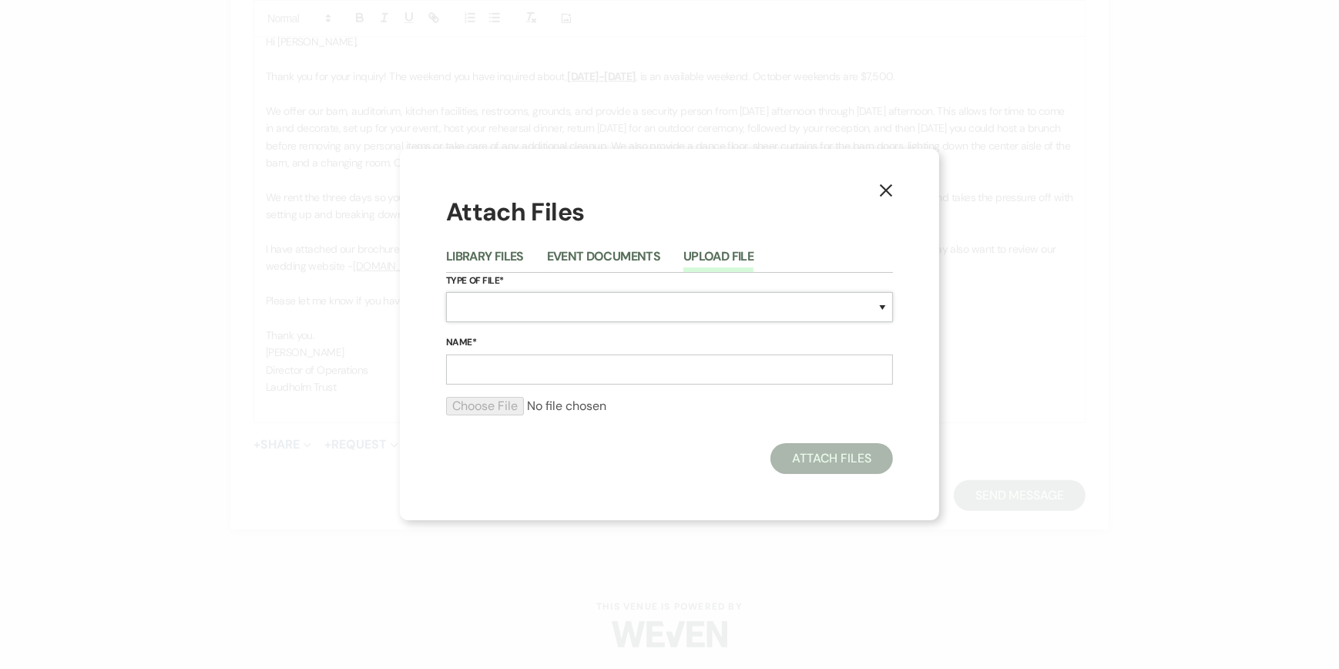
click at [500, 305] on select "Special Event Insurance Vendor Certificate of Insurance Contracts / Rental Agre…" at bounding box center [669, 307] width 447 height 30
select select "43"
click at [446, 292] on select "Special Event Insurance Vendor Certificate of Insurance Contracts / Rental Agre…" at bounding box center [669, 307] width 447 height 30
click at [463, 371] on input "Name*" at bounding box center [669, 369] width 447 height 30
type input "Wedding Brochure"
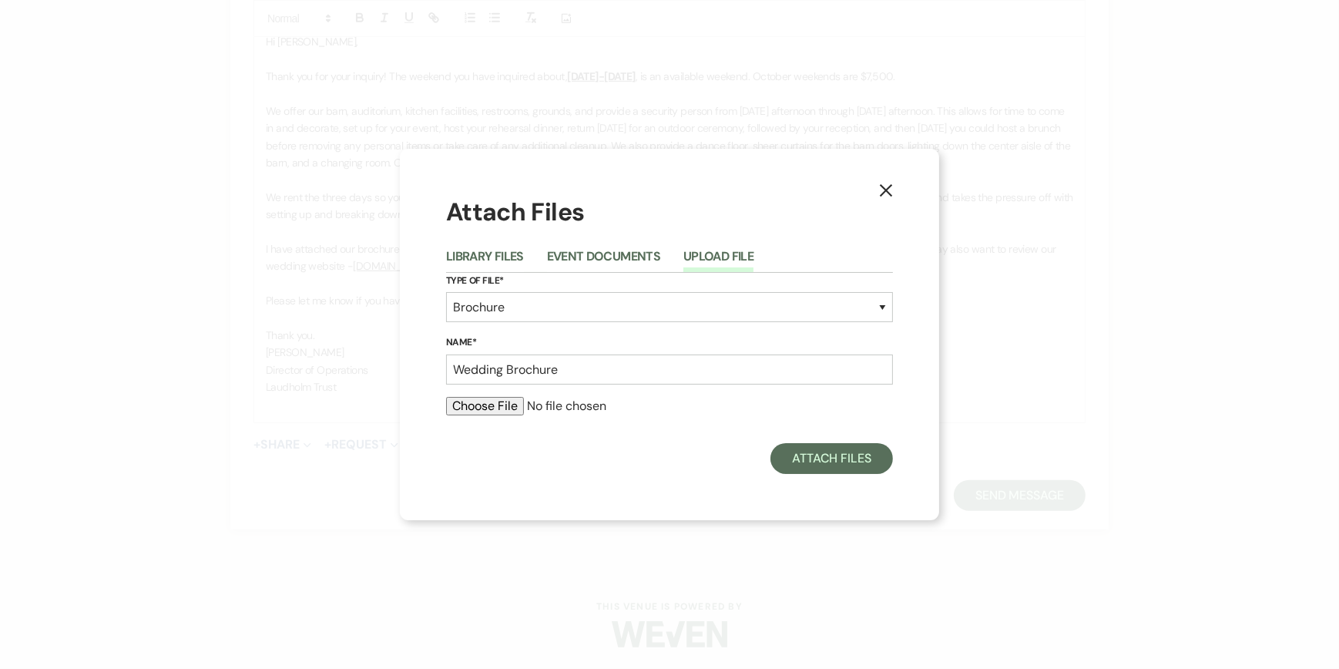
click at [477, 403] on input "file" at bounding box center [669, 406] width 447 height 18
type input "C:\fakepath\Wedding Brochure 2025.pdf"
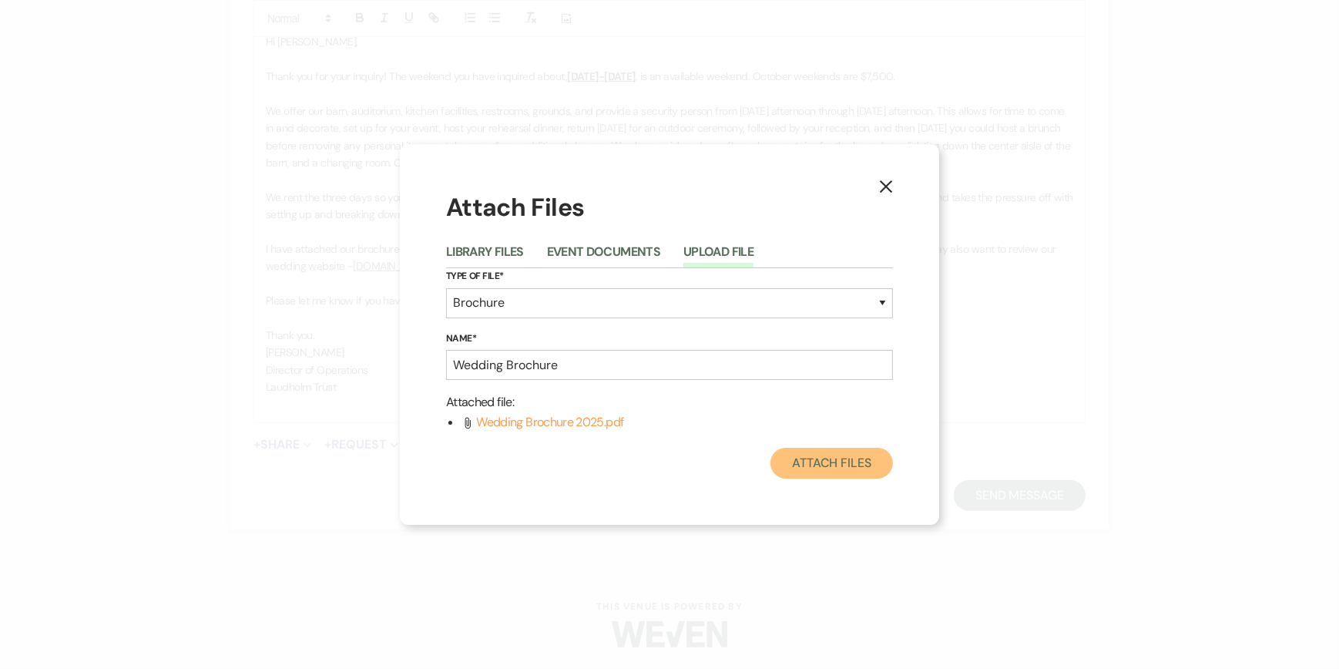
click at [828, 457] on button "Attach Files" at bounding box center [832, 463] width 123 height 31
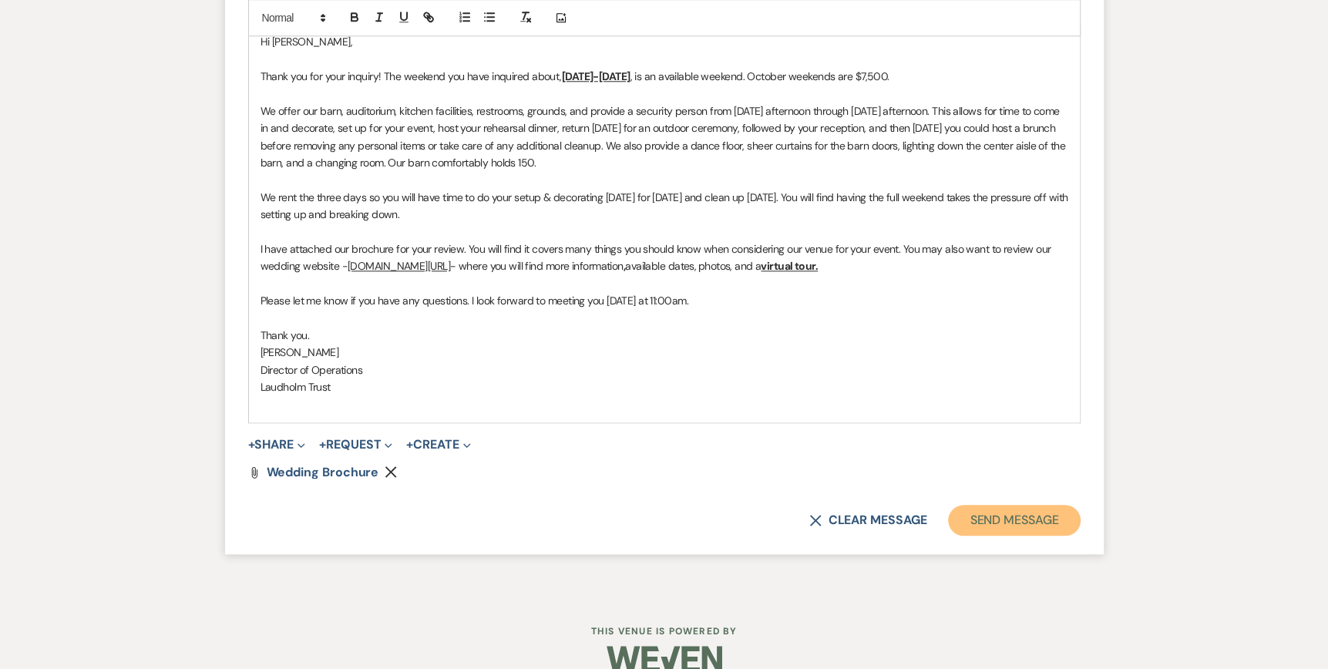
click at [1006, 520] on button "Send Message" at bounding box center [1014, 520] width 132 height 31
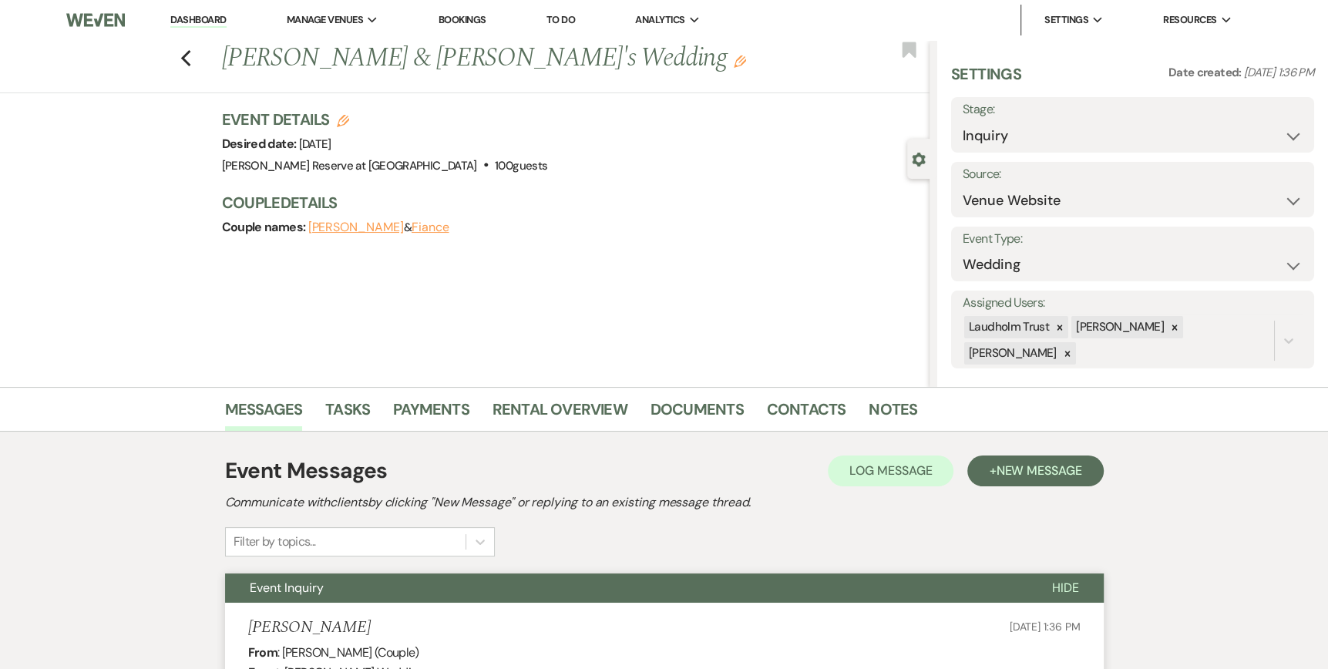
click at [195, 27] on link "Dashboard" at bounding box center [197, 20] width 55 height 15
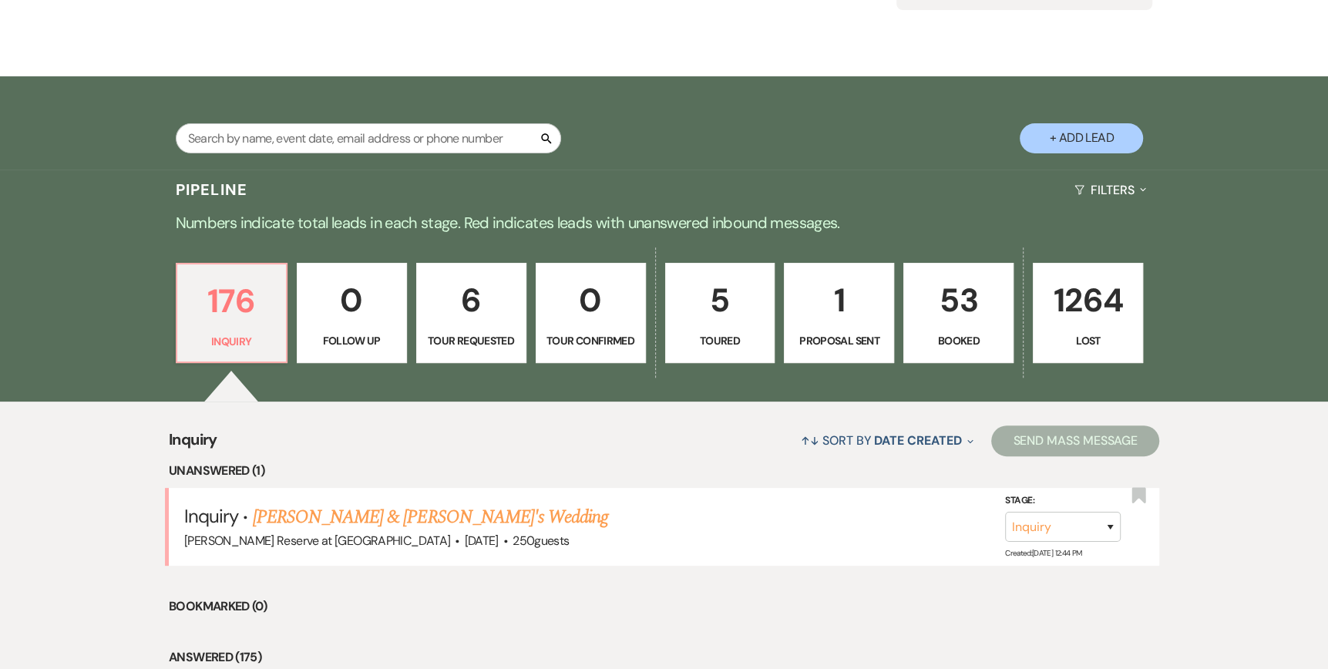
scroll to position [231, 0]
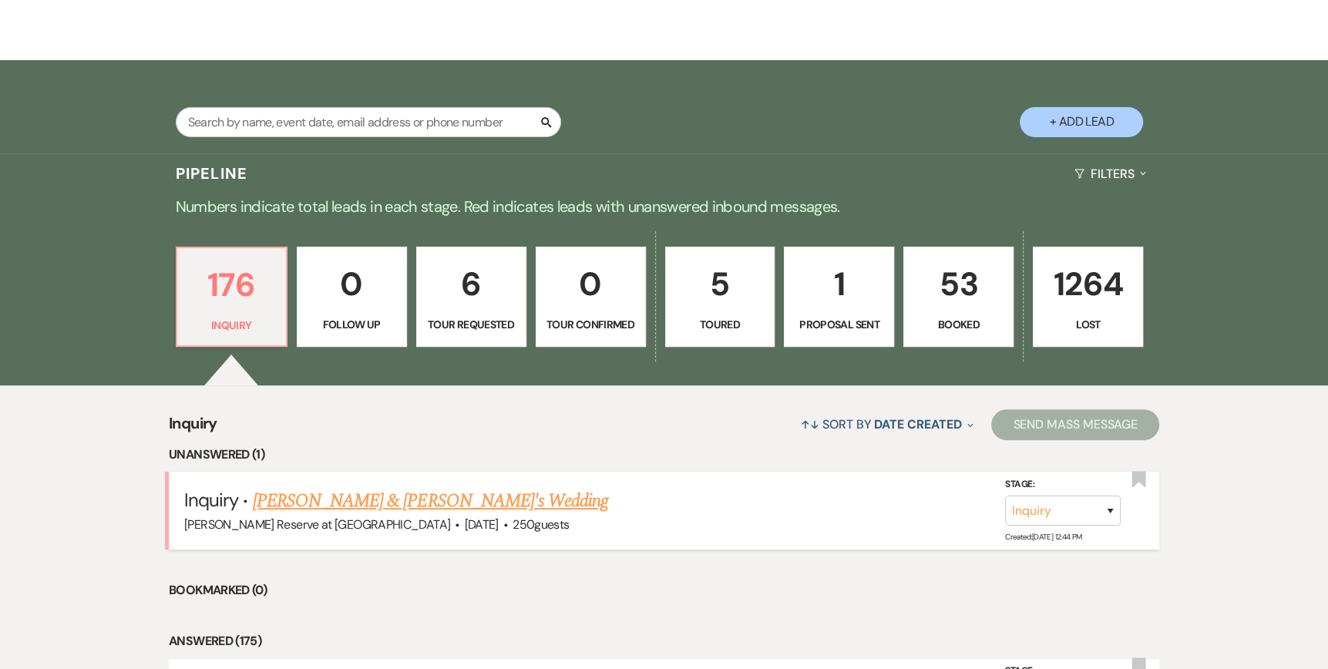
click at [357, 501] on link "[PERSON_NAME] & [PERSON_NAME]'s Wedding" at bounding box center [431, 501] width 356 height 28
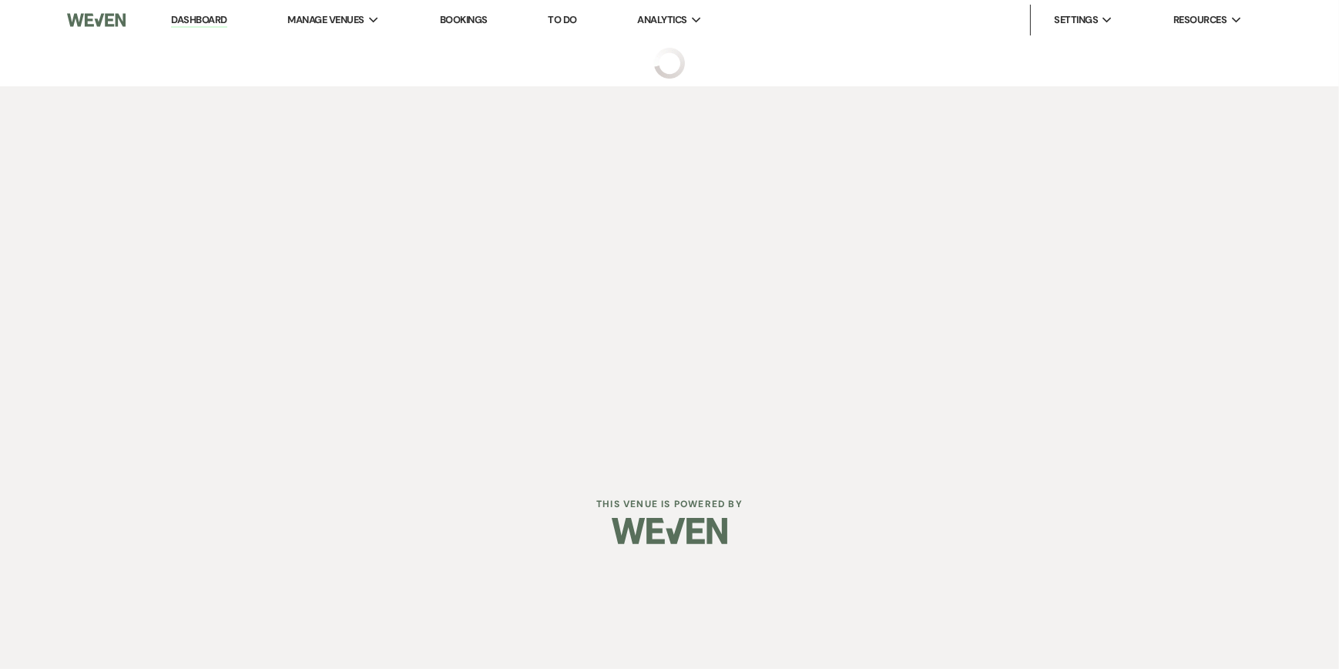
select select "5"
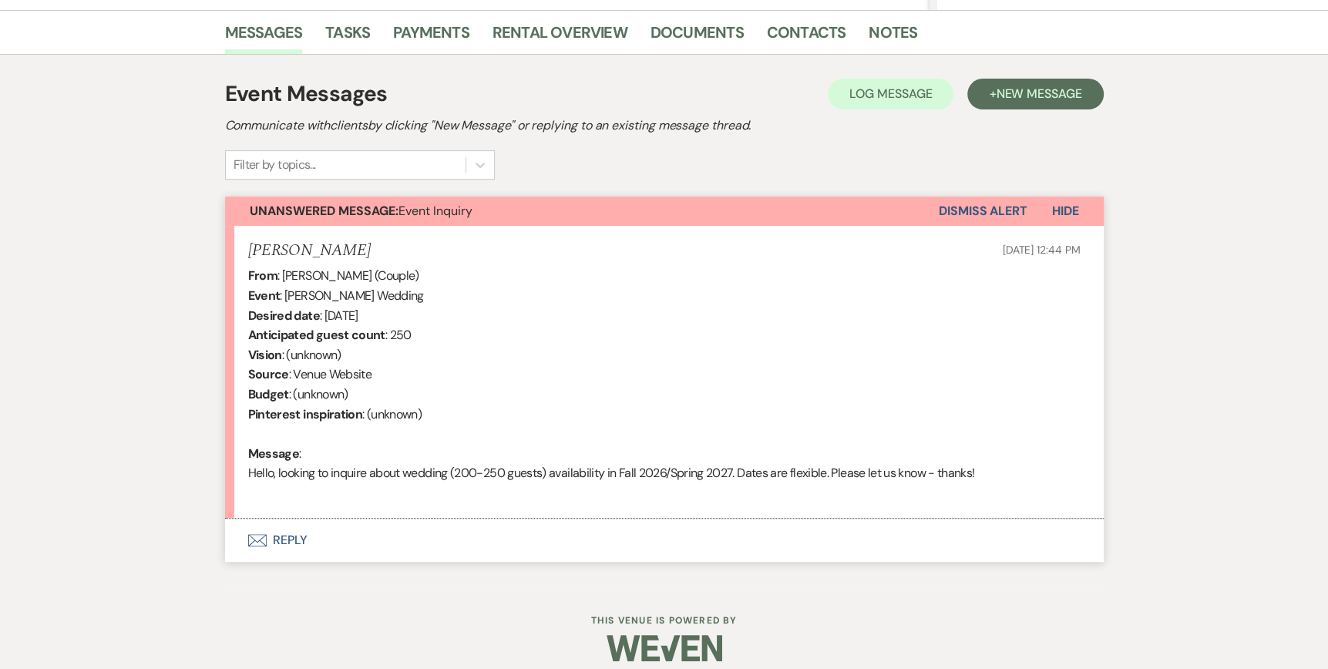
scroll to position [391, 0]
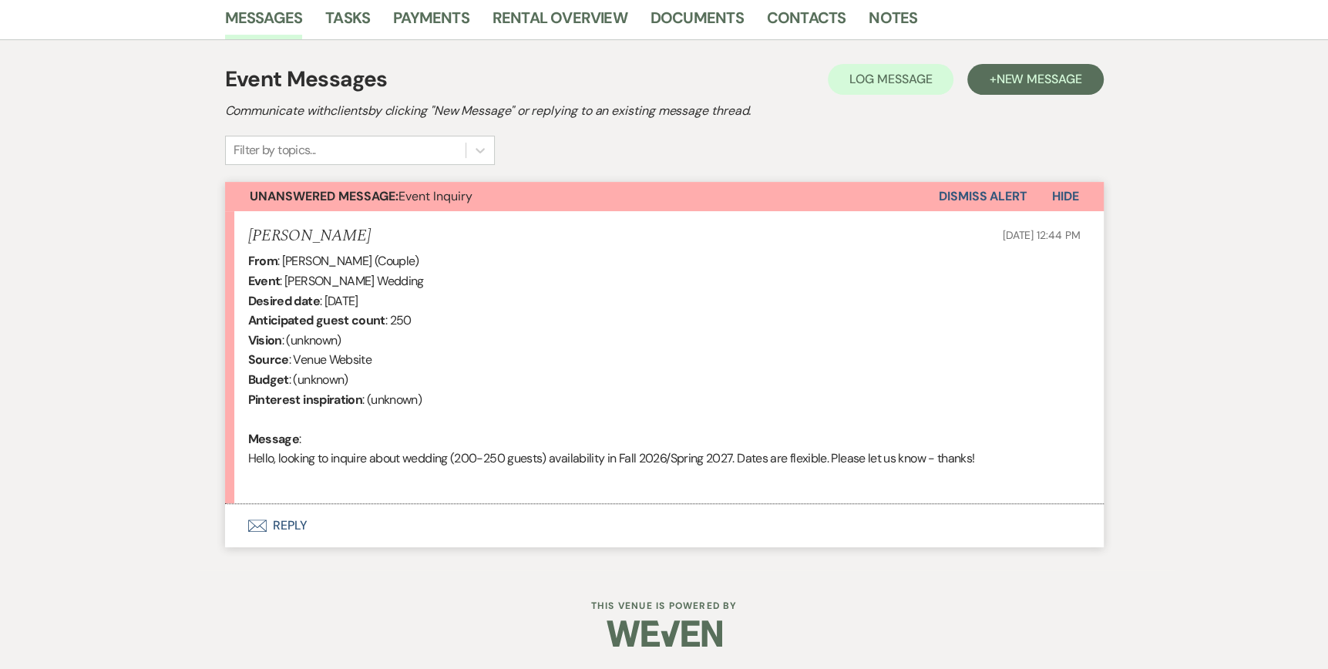
click at [257, 523] on icon "Envelope" at bounding box center [257, 525] width 18 height 12
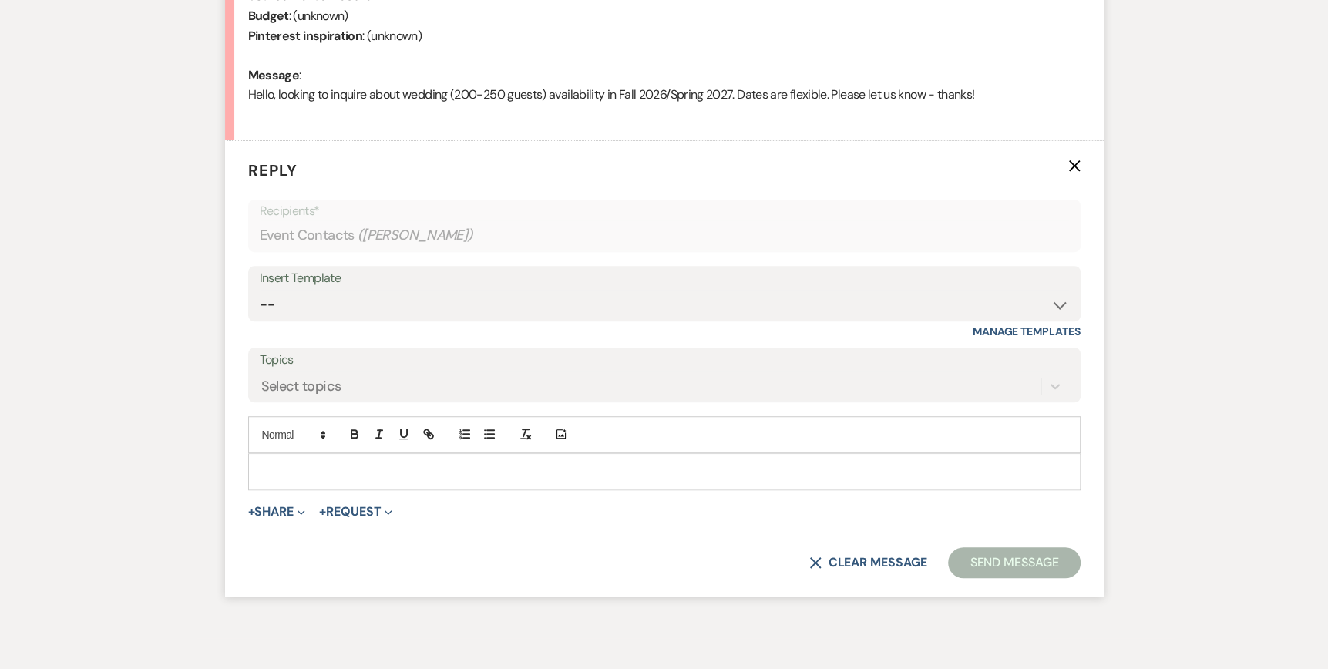
scroll to position [788, 0]
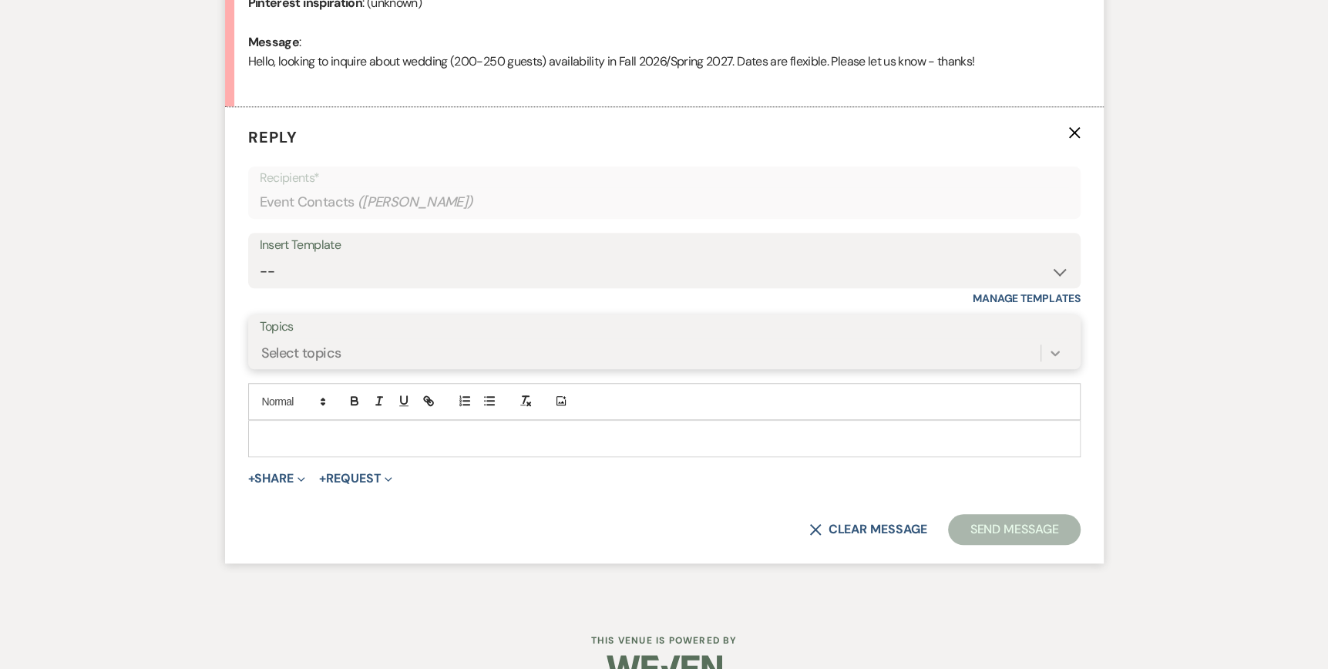
click at [1044, 350] on div at bounding box center [1055, 353] width 28 height 28
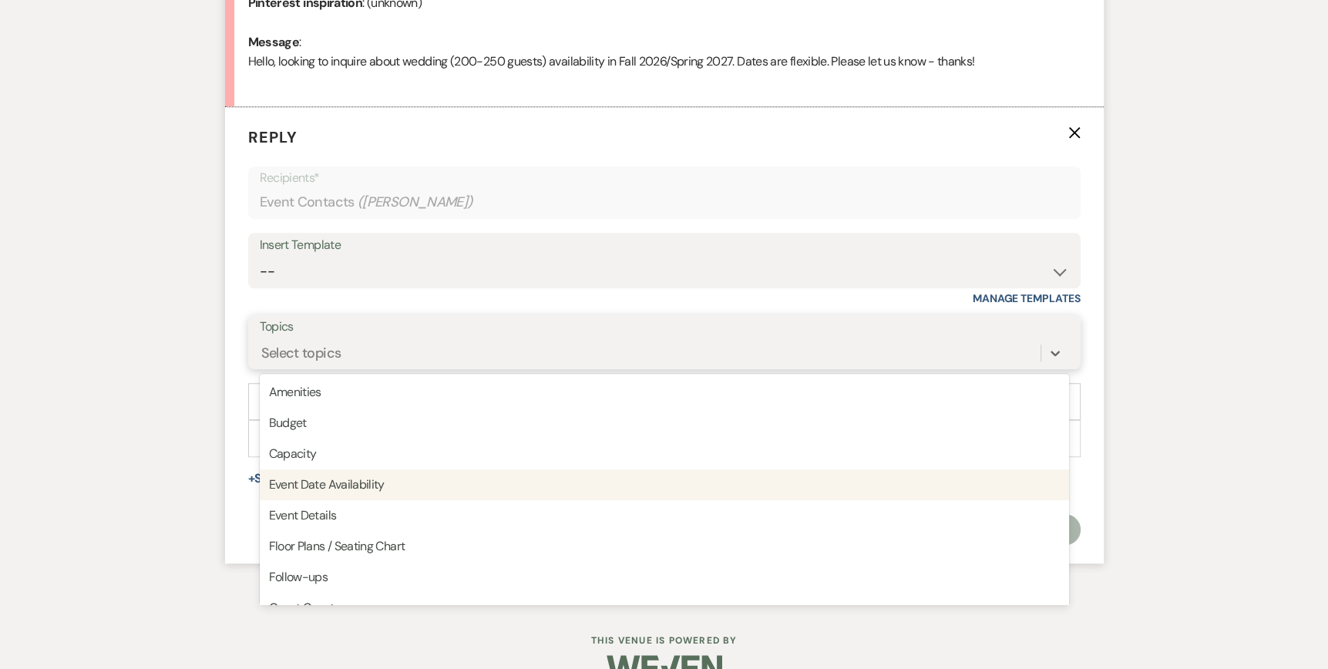
click at [506, 489] on div "Event Date Availability" at bounding box center [664, 484] width 809 height 31
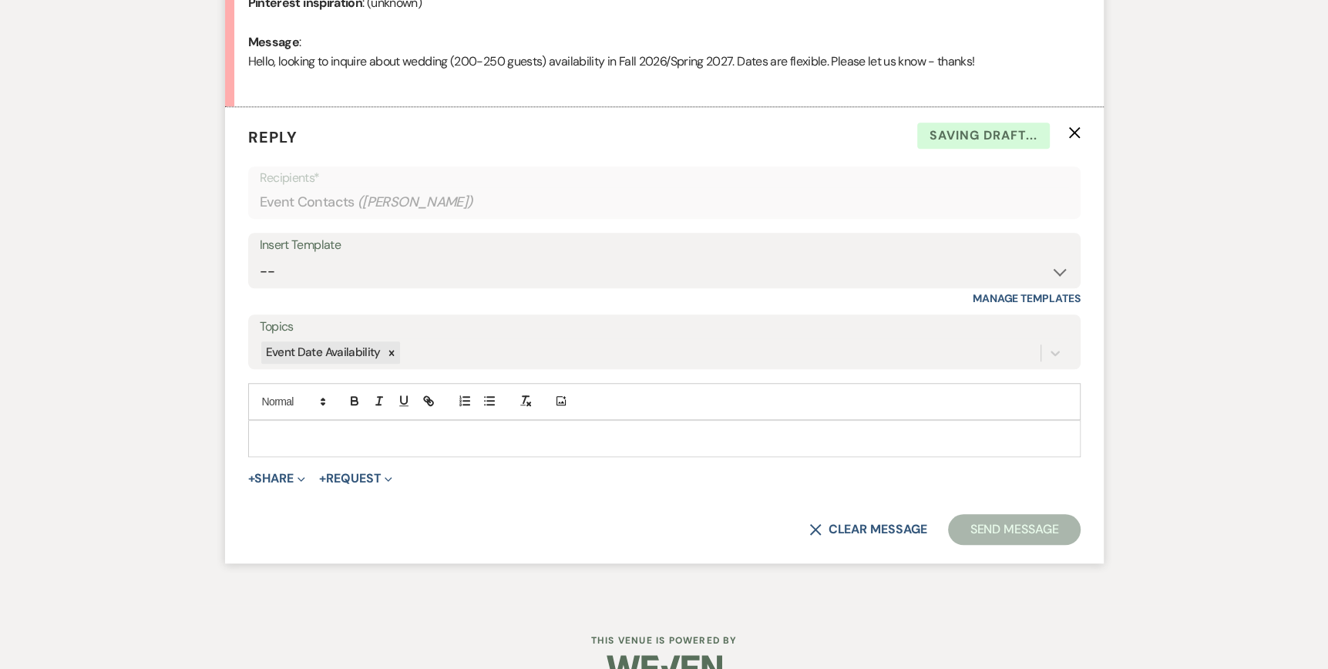
click at [274, 435] on p at bounding box center [664, 438] width 808 height 17
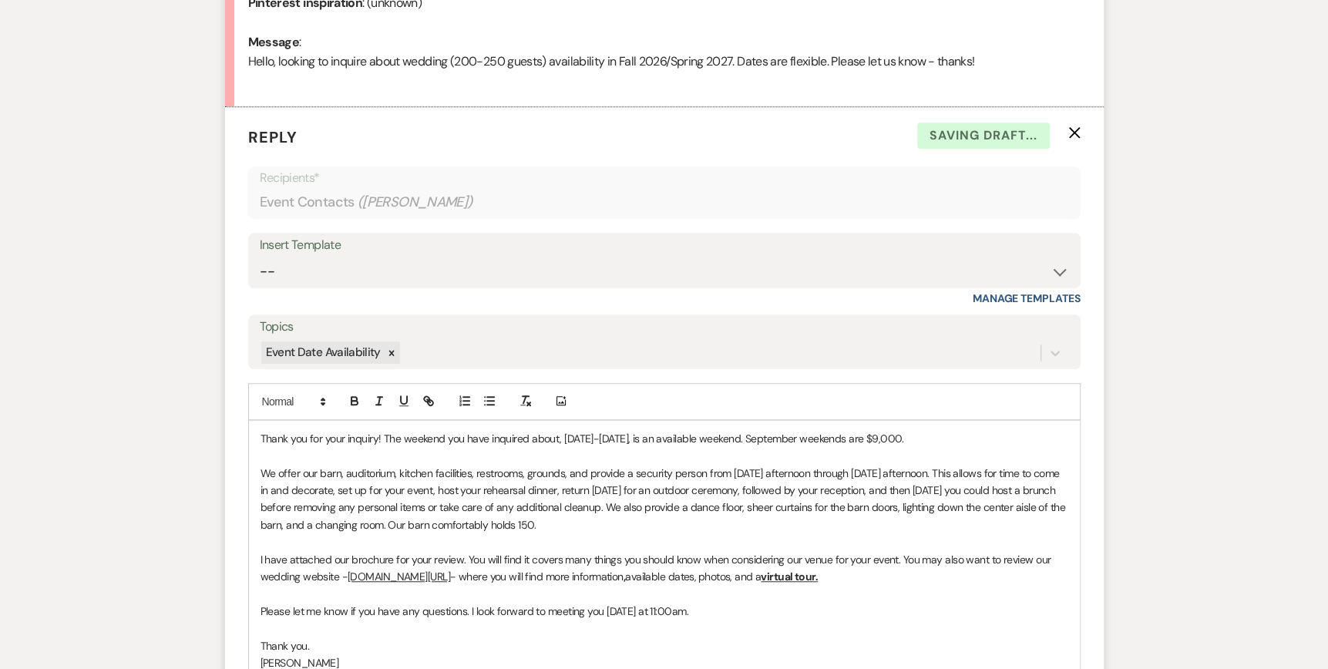
click at [260, 435] on p "Thank you for your inquiry! The weekend you have inquired about, [DATE]-[DATE],…" at bounding box center [664, 438] width 808 height 17
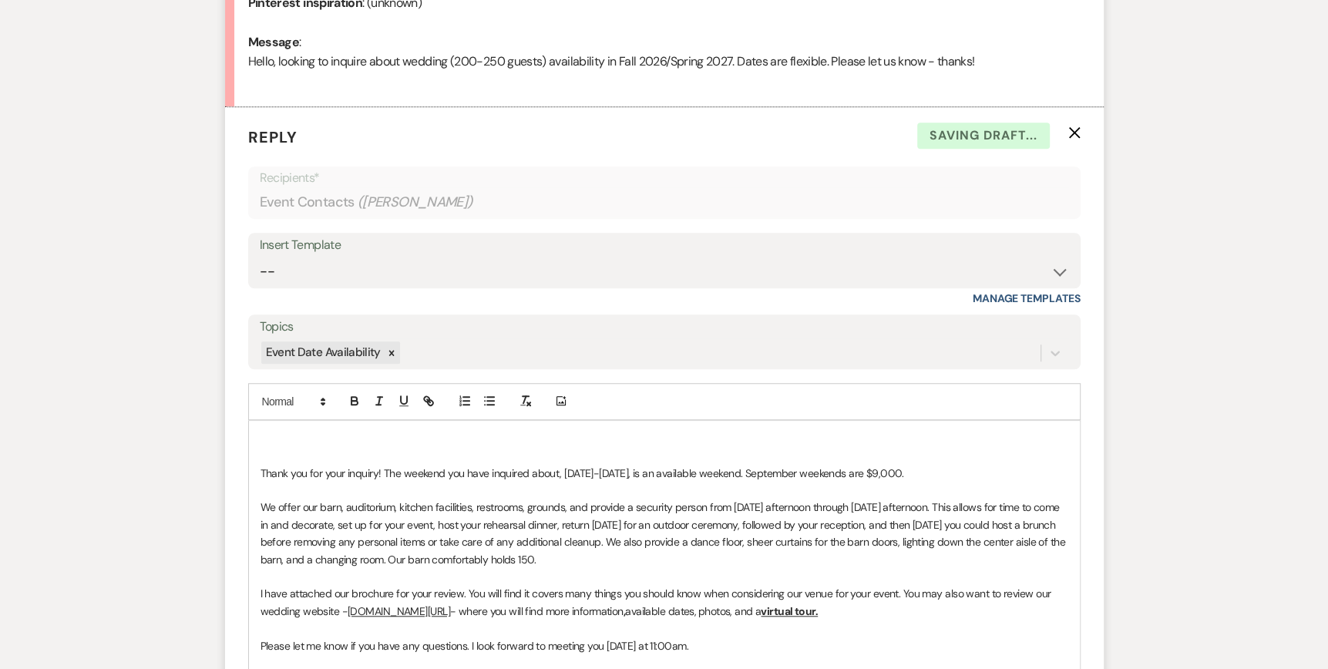
click at [267, 421] on div "Thank you for your inquiry! The weekend you have inquired about, [DATE]-[DATE],…" at bounding box center [664, 594] width 831 height 346
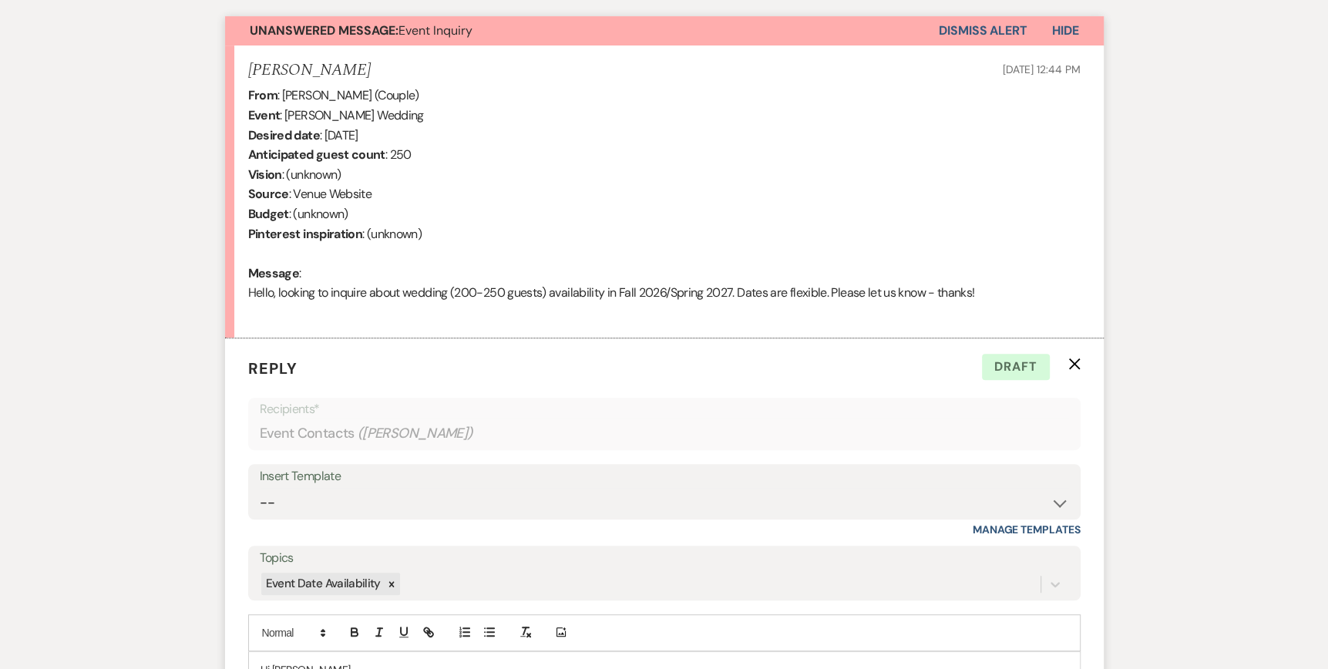
scroll to position [711, 0]
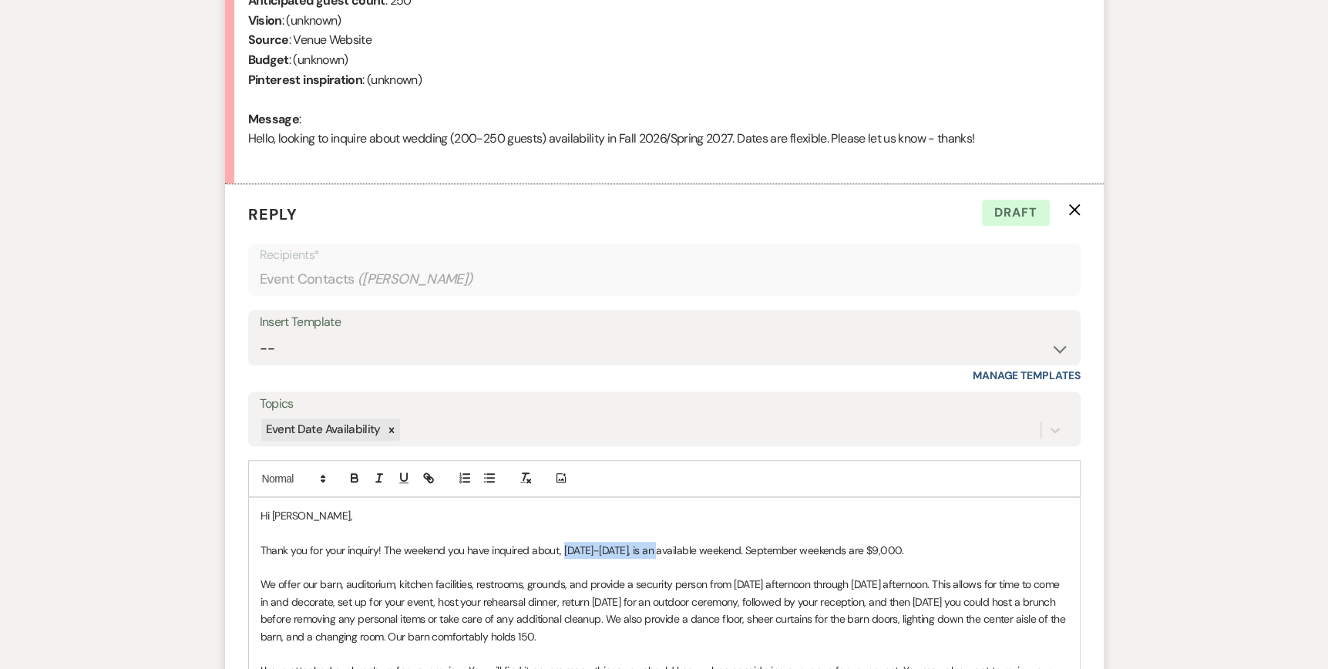
drag, startPoint x: 668, startPoint y: 546, endPoint x: 562, endPoint y: 549, distance: 106.4
click at [562, 549] on p "Thank you for your inquiry! The weekend you have inquired about, [DATE]-[DATE],…" at bounding box center [664, 550] width 808 height 17
drag, startPoint x: 562, startPoint y: 547, endPoint x: 651, endPoint y: 548, distance: 89.4
click at [651, 548] on p "Thank you for your inquiry! The weekend you have inquired about, [DATE]-[DATE],…" at bounding box center [664, 550] width 808 height 17
click at [358, 479] on icon "button" at bounding box center [355, 478] width 14 height 14
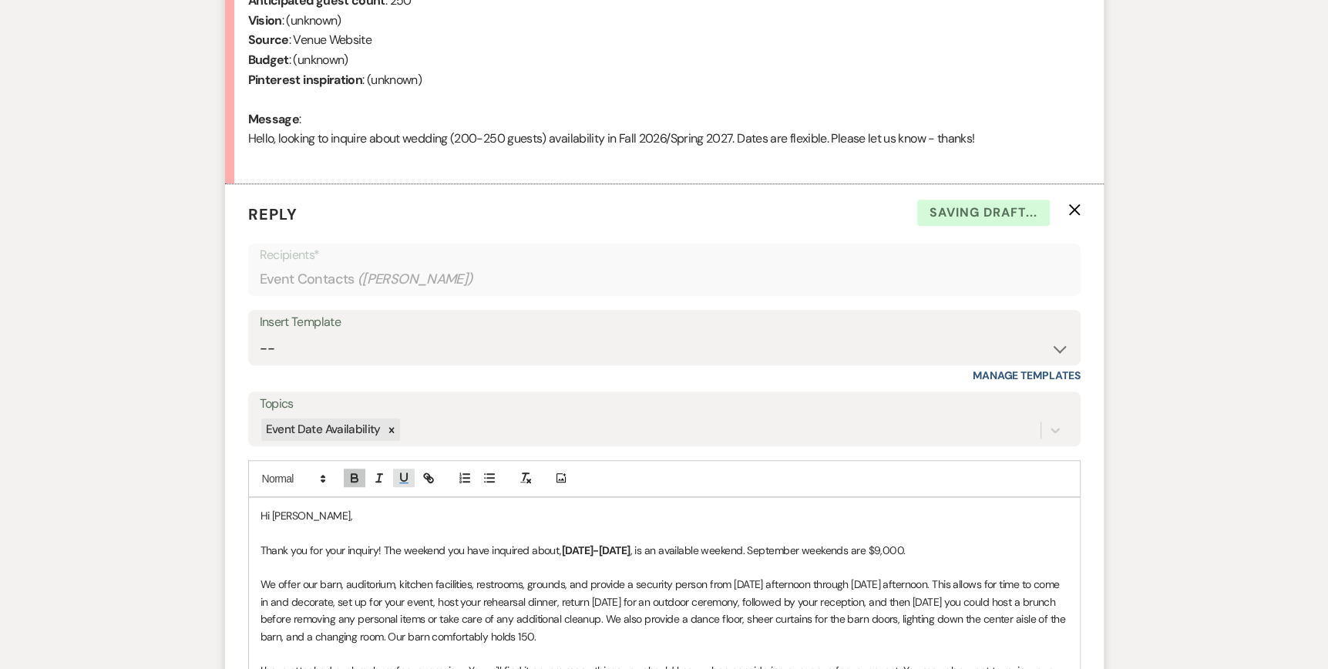
click at [401, 479] on icon "button" at bounding box center [404, 477] width 6 height 8
click at [965, 547] on p "Thank you for your inquiry! The weekend you have inquired about, [DATE]-[DATE] …" at bounding box center [664, 550] width 808 height 17
drag, startPoint x: 820, startPoint y: 547, endPoint x: 772, endPoint y: 550, distance: 47.9
click at [772, 550] on p "Thank you for your inquiry! The weekend you have inquired about, [DATE]-[DATE] …" at bounding box center [664, 550] width 808 height 17
click at [893, 548] on p "Thank you for your inquiry! The weekend you have inquired about, [DATE]-[DATE] …" at bounding box center [664, 550] width 808 height 17
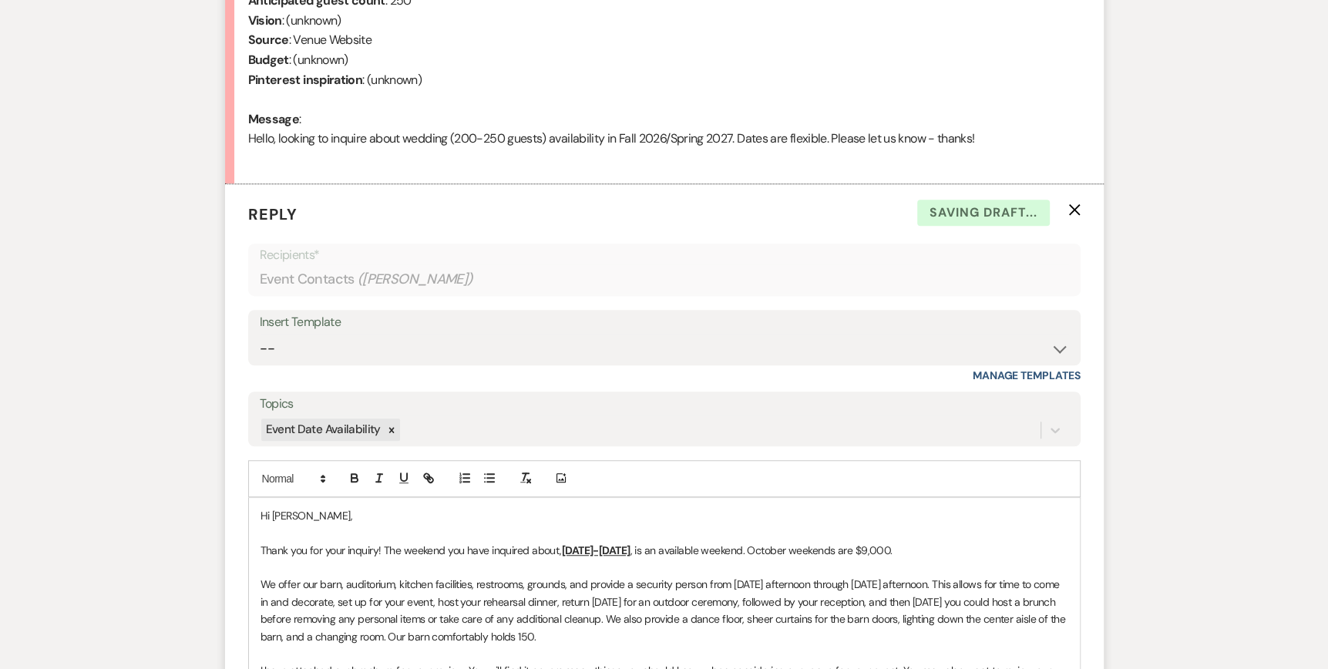
click at [895, 546] on p "Thank you for your inquiry! The weekend you have inquired about, [DATE]-[DATE] …" at bounding box center [664, 550] width 808 height 17
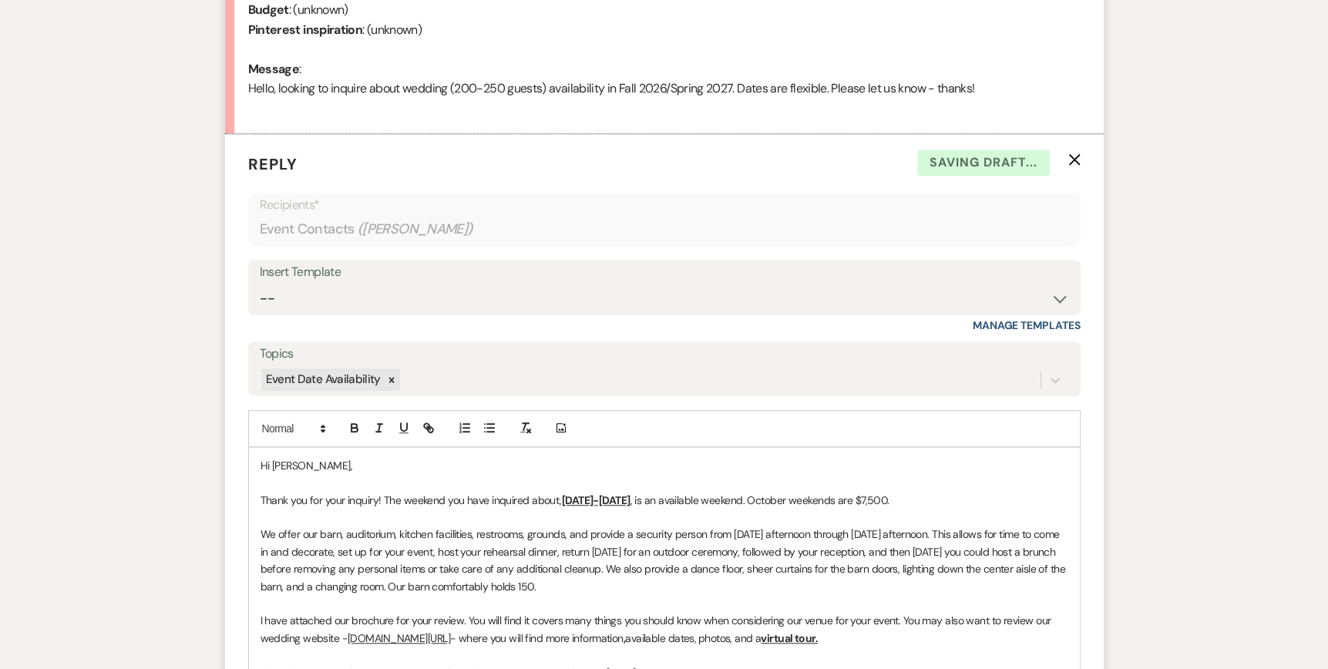
scroll to position [788, 0]
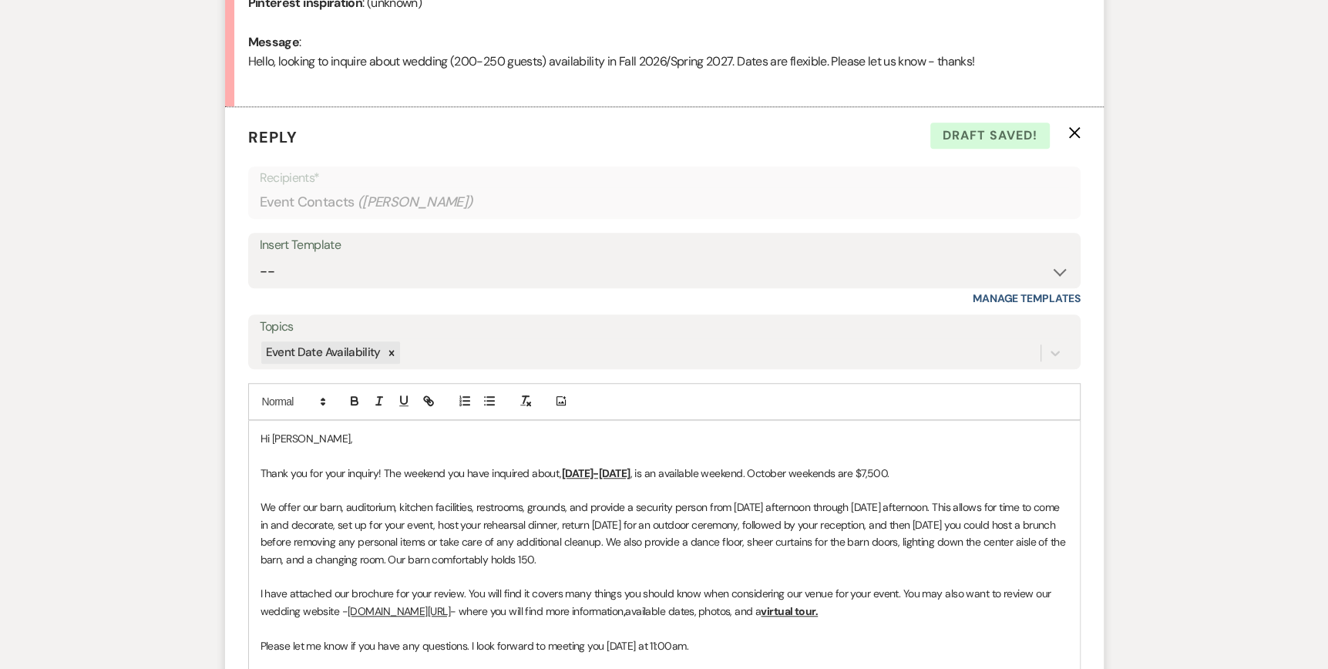
click at [582, 557] on p "We offer our barn, auditorium, kitchen facilities, restrooms, grounds, and prov…" at bounding box center [664, 533] width 808 height 69
click at [919, 467] on p "Thank you for your inquiry! The weekend you have inquired about, [DATE]-[DATE] …" at bounding box center [664, 473] width 808 height 17
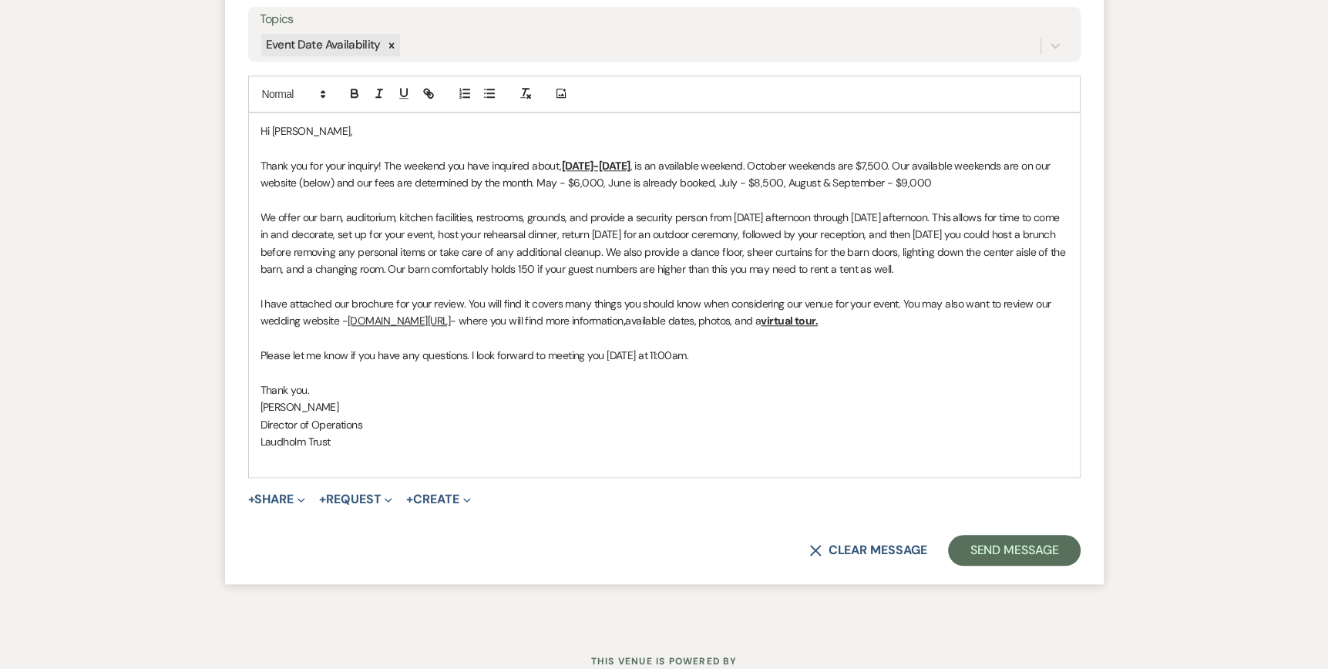
scroll to position [1097, 0]
click at [297, 497] on span "Expand" at bounding box center [300, 498] width 12 height 16
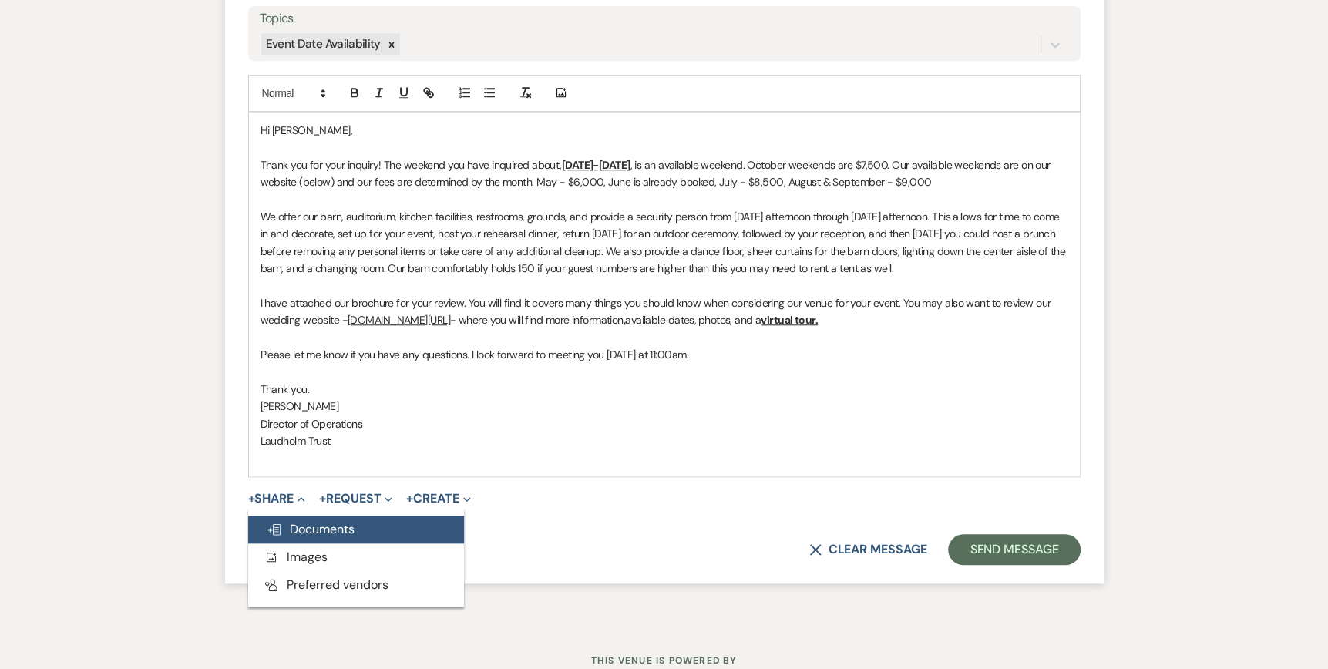
click at [296, 529] on span "Doc Upload Documents" at bounding box center [311, 529] width 88 height 16
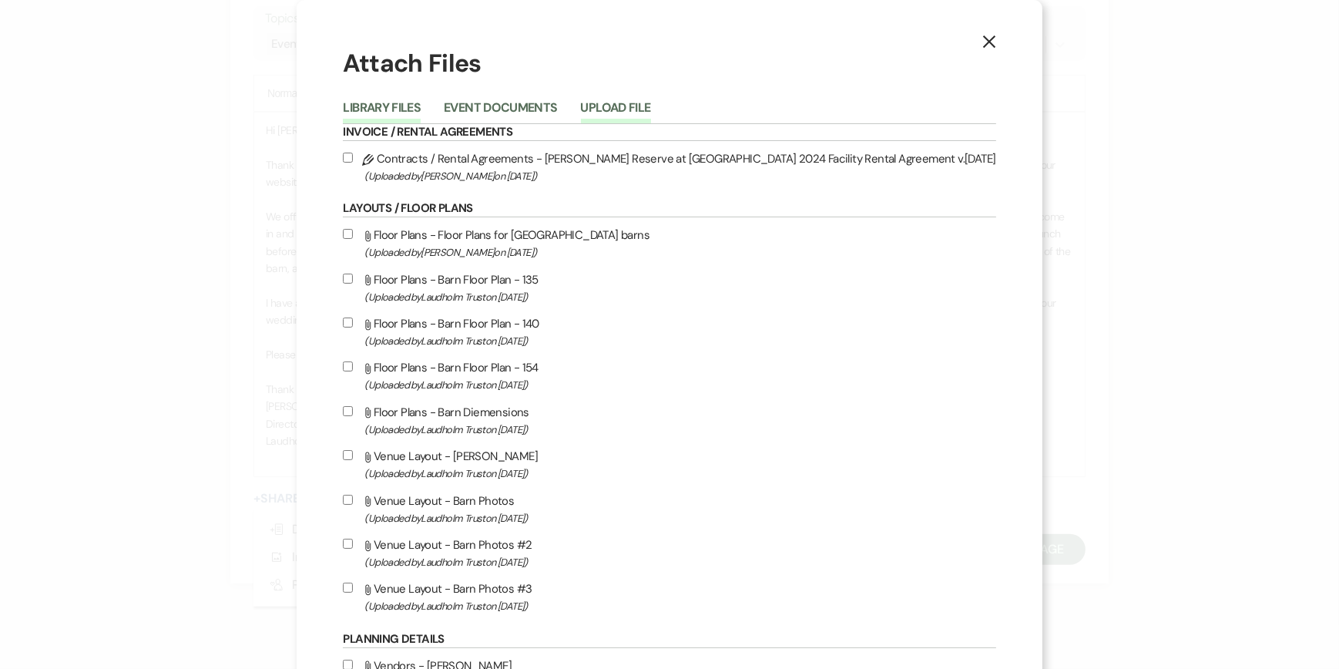
click at [651, 106] on button "Upload File" at bounding box center [616, 113] width 70 height 22
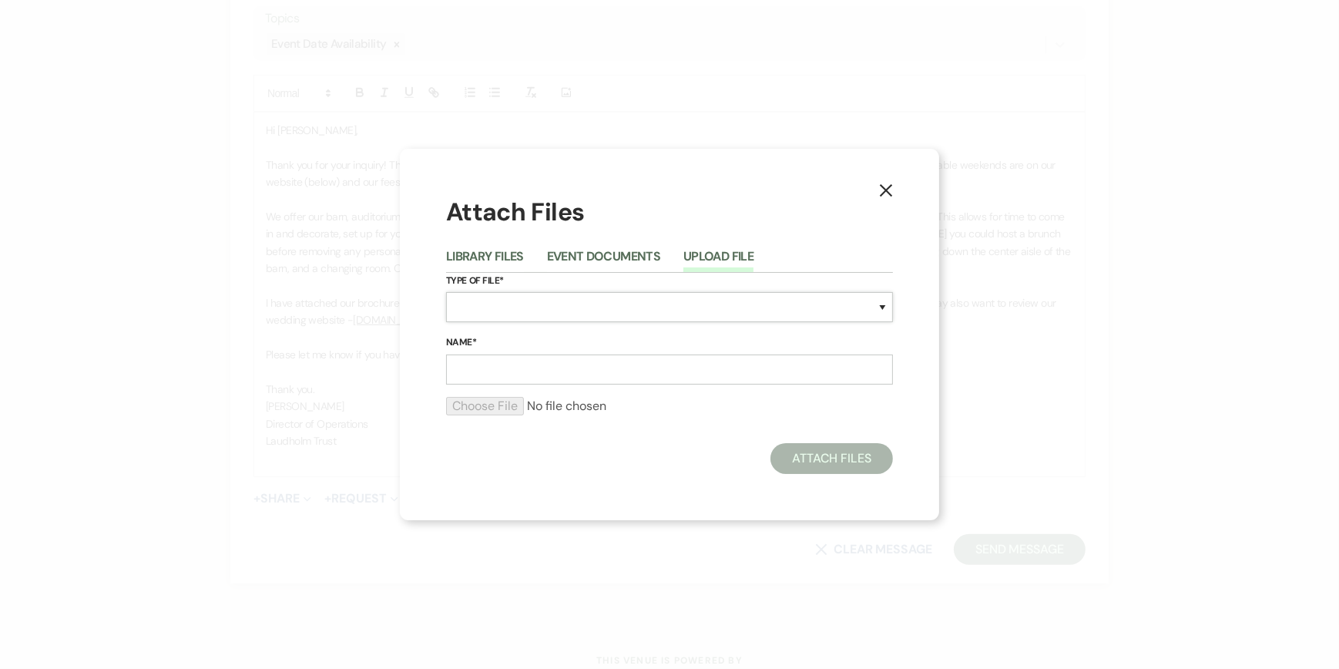
click at [472, 304] on select "Special Event Insurance Vendor Certificate of Insurance Contracts / Rental Agre…" at bounding box center [669, 307] width 447 height 30
select select "43"
click at [446, 292] on select "Special Event Insurance Vendor Certificate of Insurance Contracts / Rental Agre…" at bounding box center [669, 307] width 447 height 30
click at [475, 362] on input "Name*" at bounding box center [669, 369] width 447 height 30
type input "Wedding Brochure"
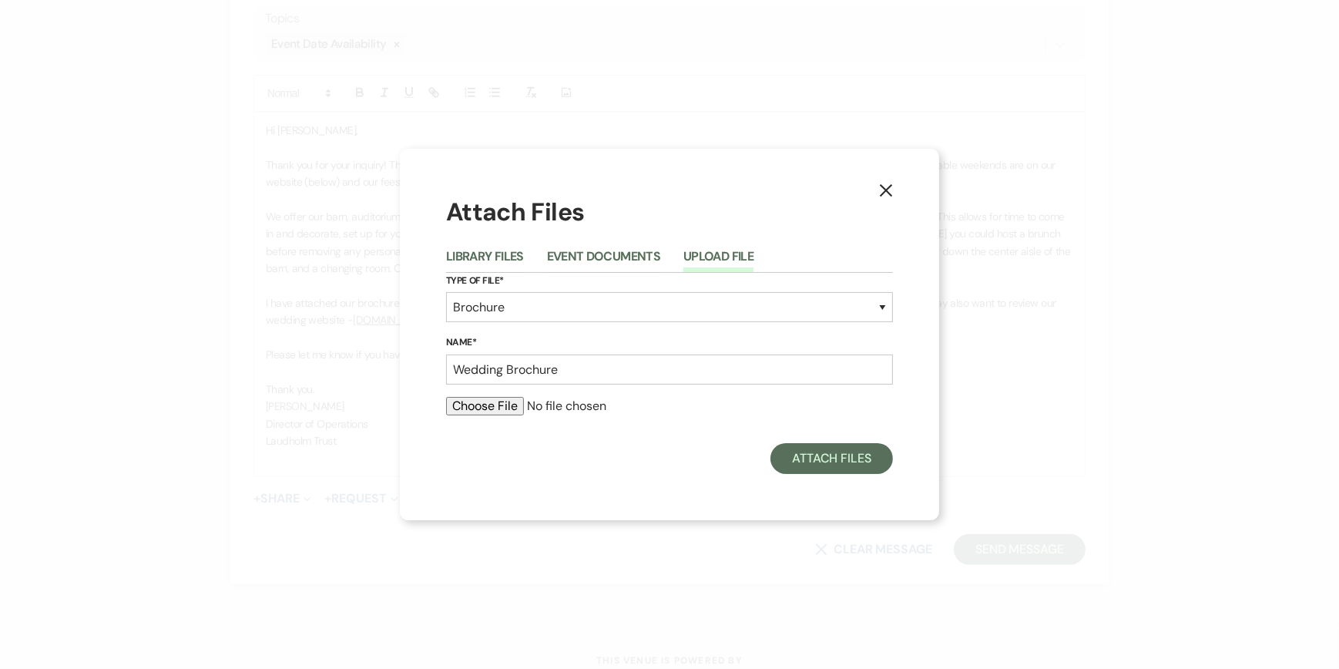
click at [459, 403] on input "file" at bounding box center [669, 406] width 447 height 18
type input "C:\fakepath\Wedding Brochure 2025.pdf"
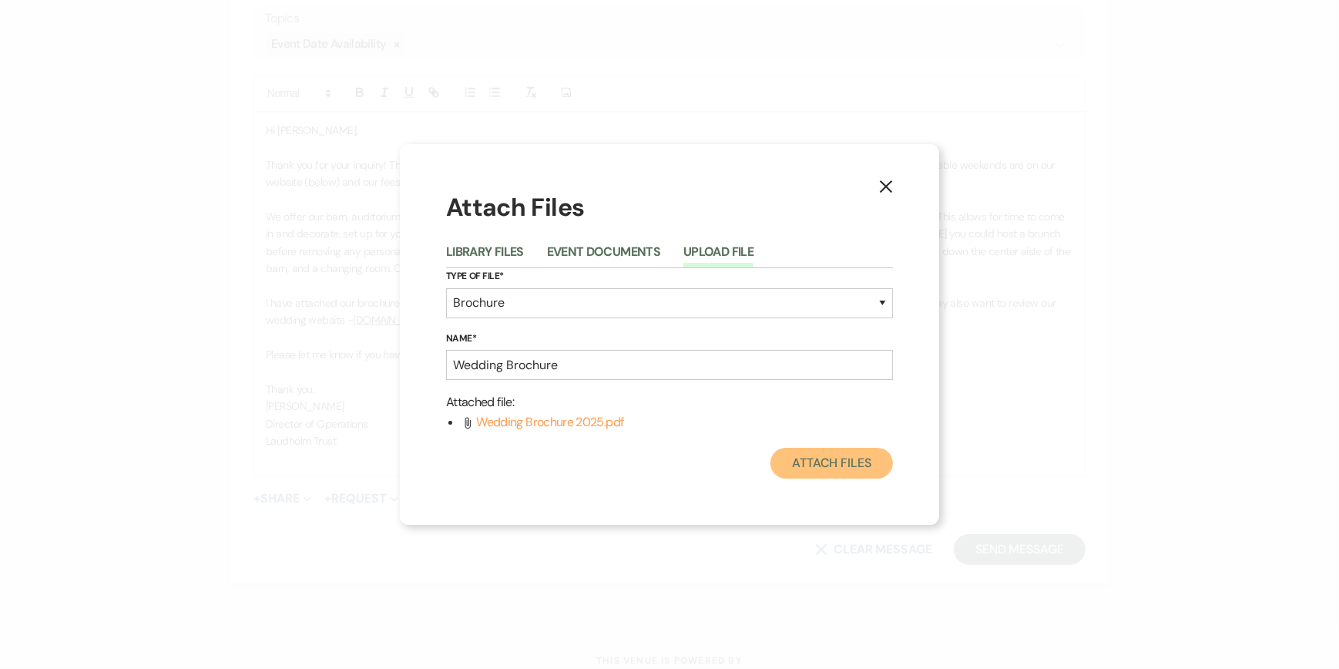
click at [816, 466] on button "Attach Files" at bounding box center [832, 463] width 123 height 31
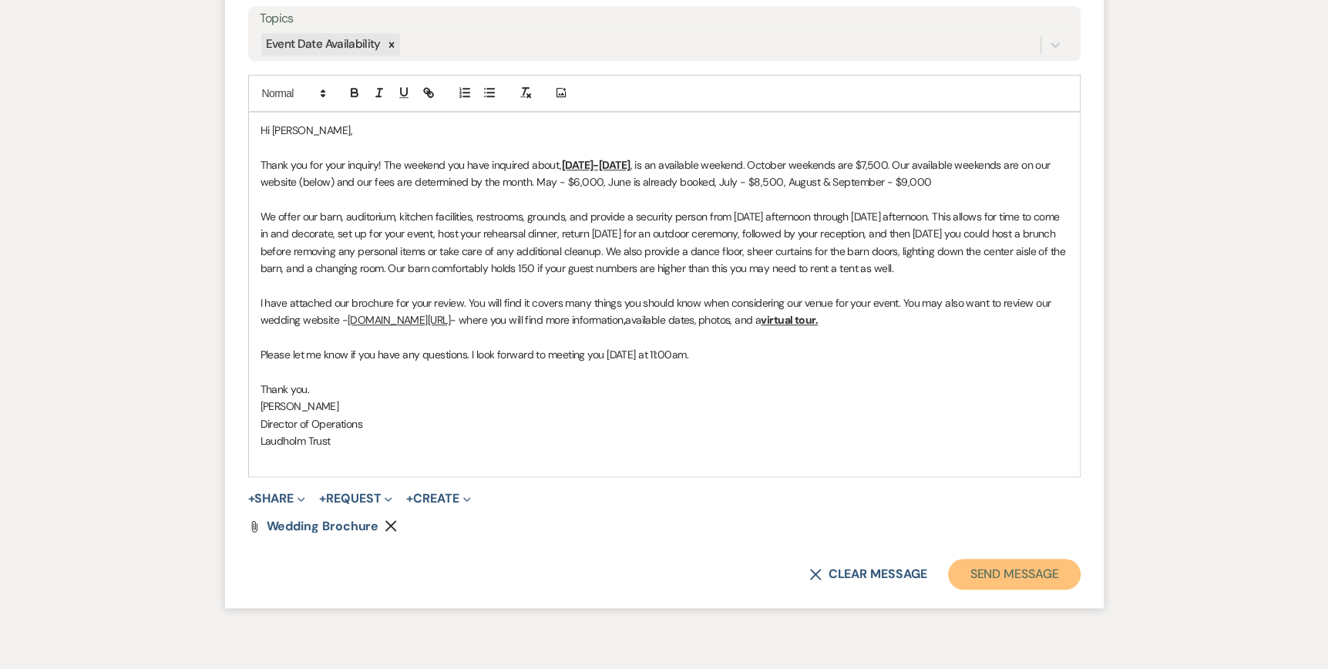
click at [1025, 569] on button "Send Message" at bounding box center [1014, 574] width 132 height 31
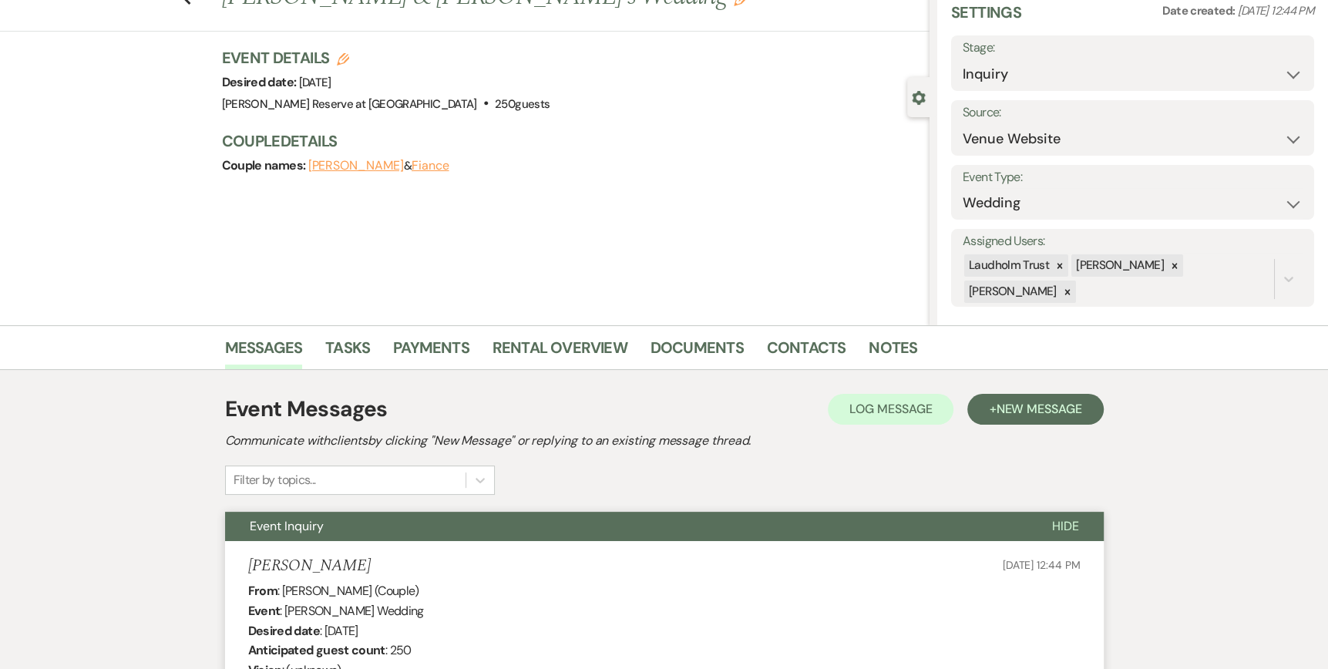
scroll to position [0, 0]
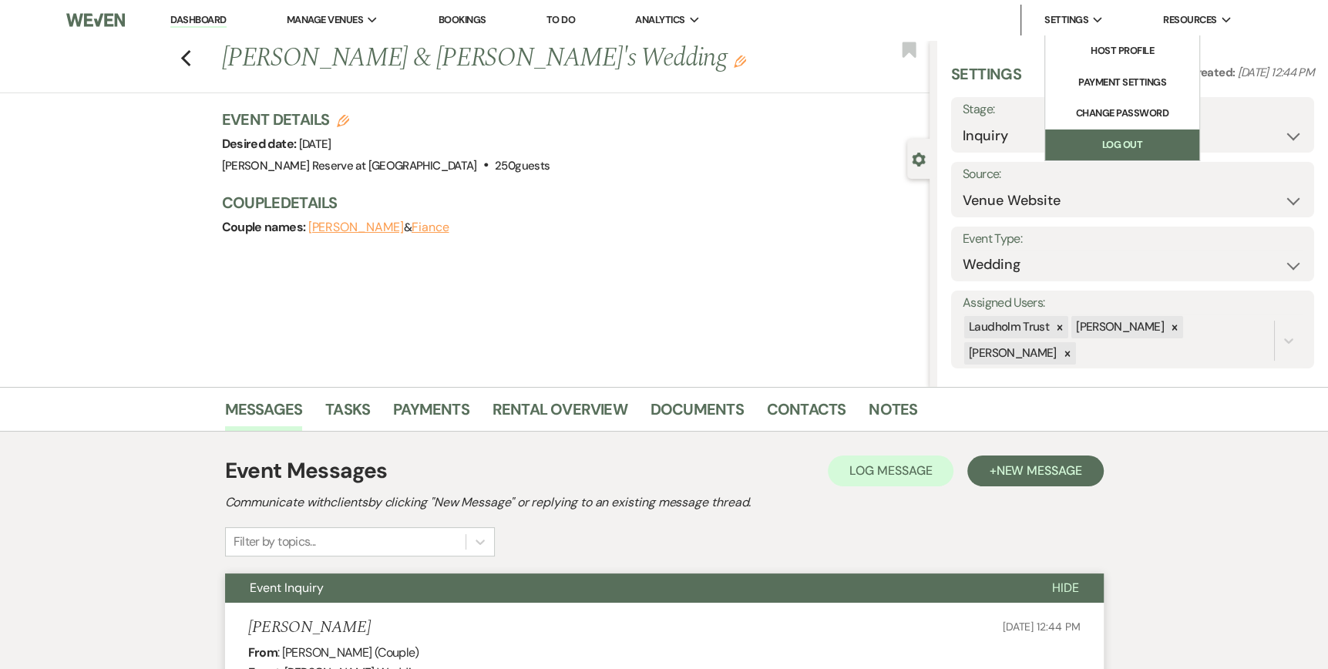
click at [1075, 144] on link "Log Out" at bounding box center [1122, 144] width 154 height 31
